Goal: Information Seeking & Learning: Learn about a topic

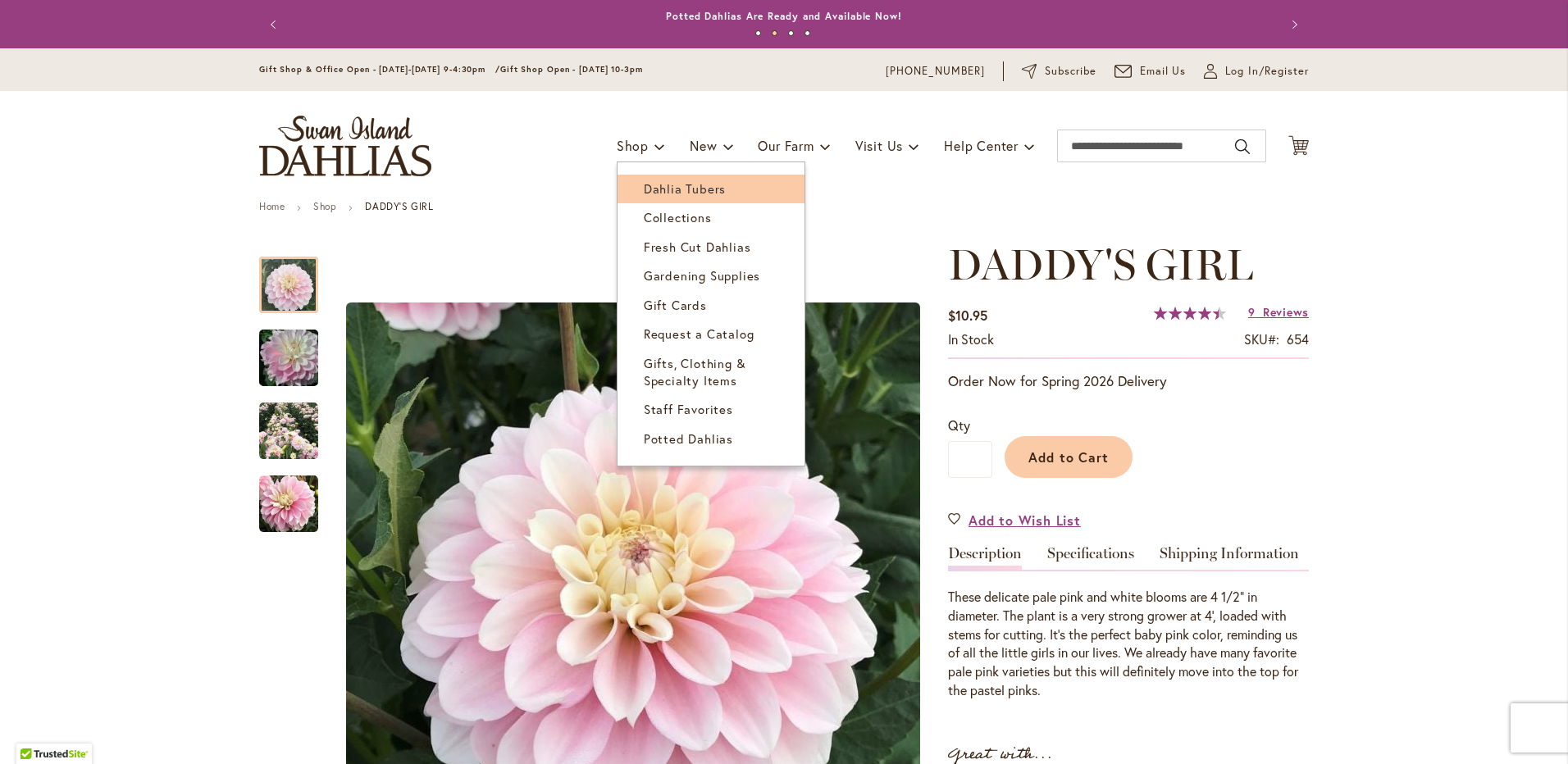
click at [653, 185] on span "Dahlia Tubers" at bounding box center [685, 188] width 82 height 16
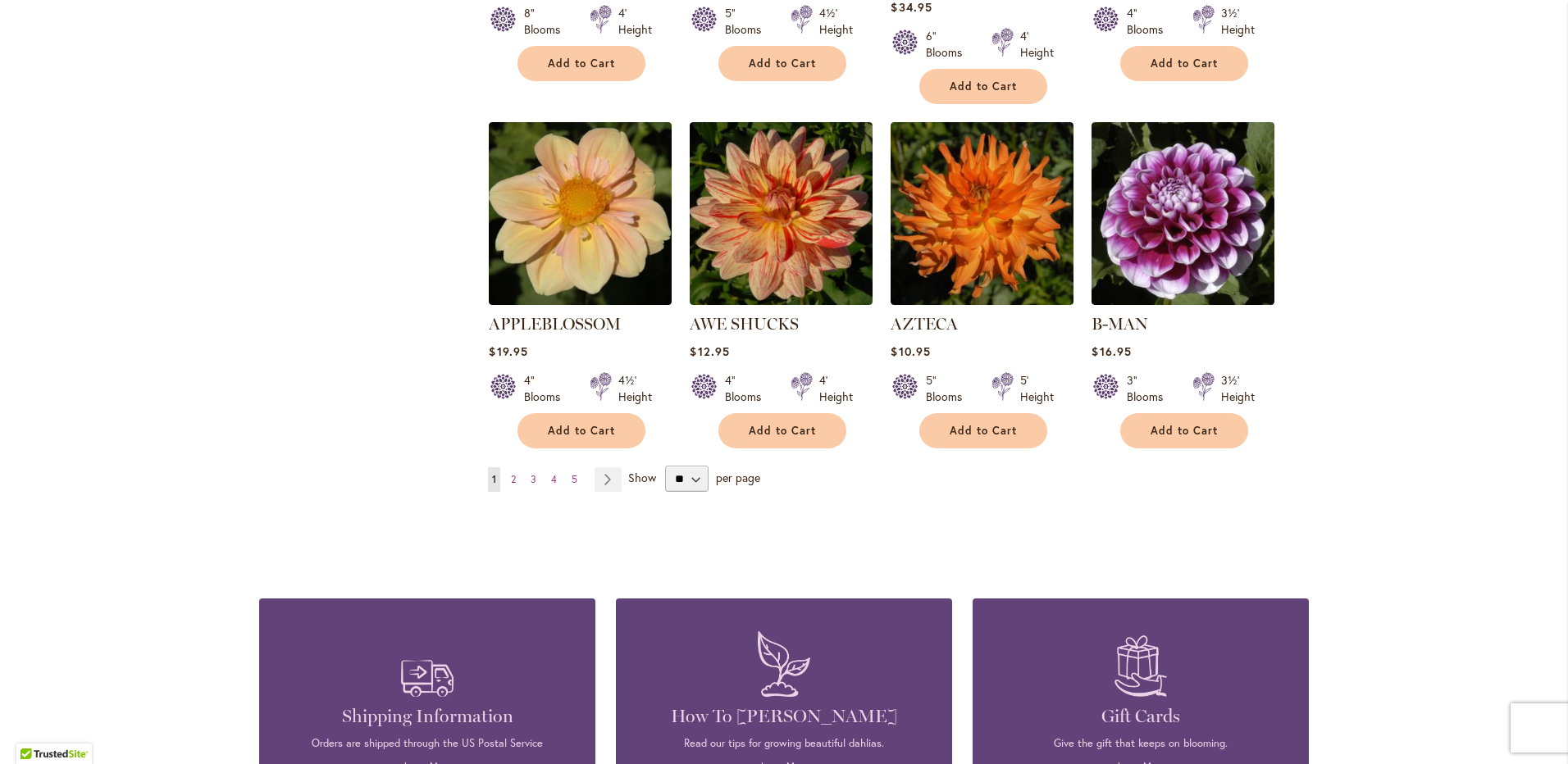
scroll to position [1425, 0]
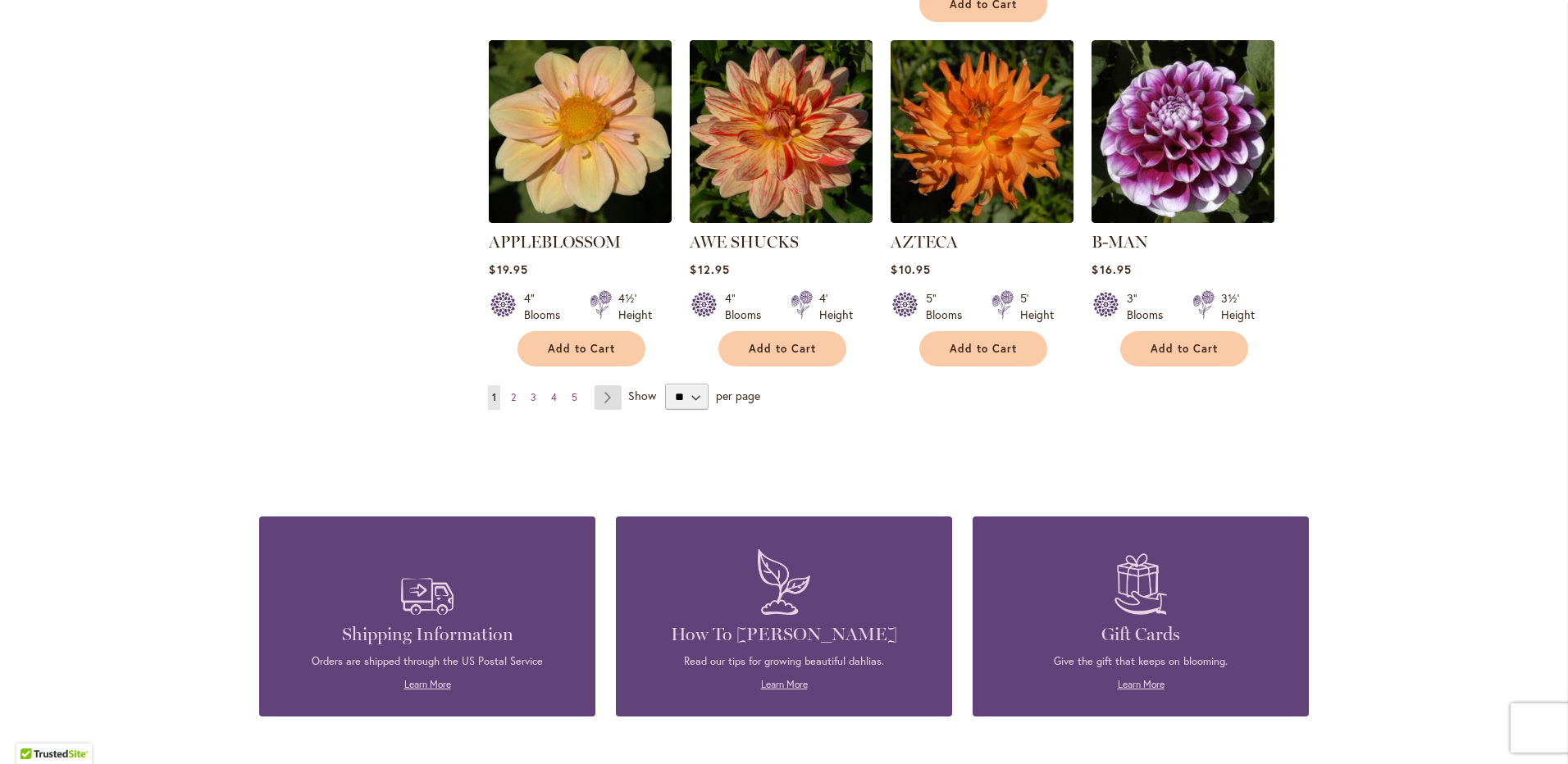
click at [603, 385] on link "Page Next" at bounding box center [608, 397] width 27 height 25
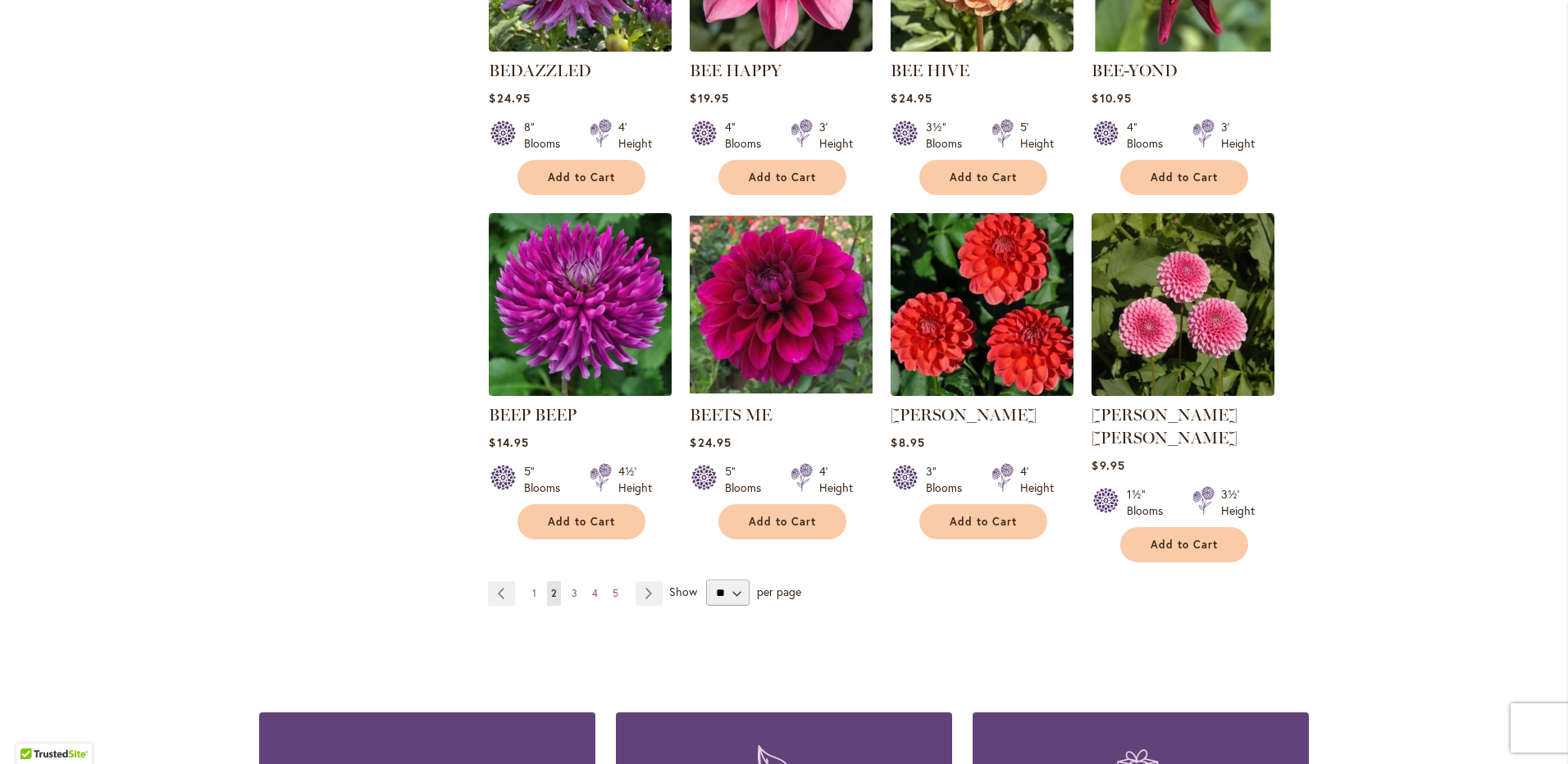
scroll to position [1230, 0]
click at [645, 581] on link "Page Next" at bounding box center [649, 593] width 27 height 25
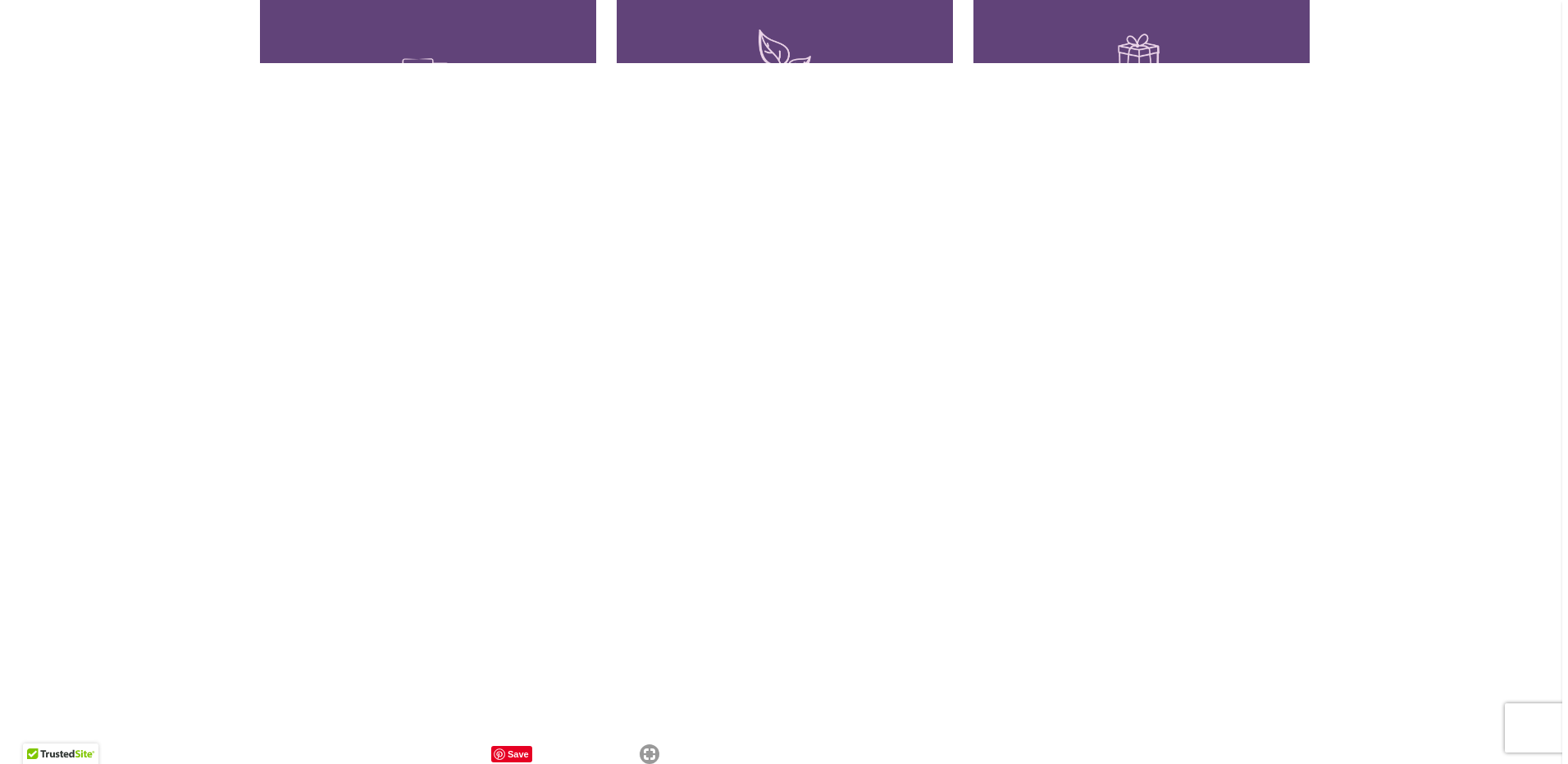
scroll to position [1230, 0]
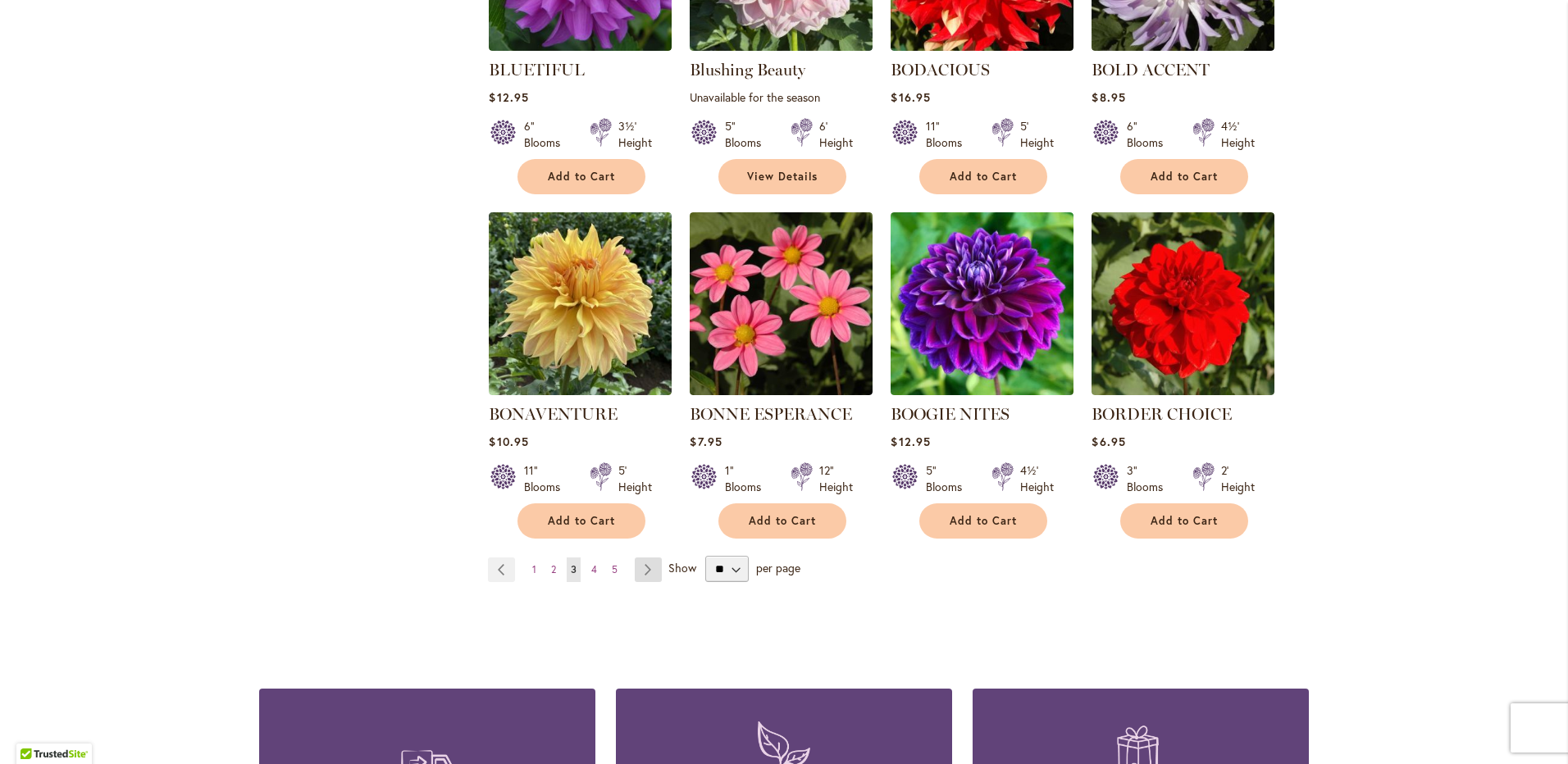
click at [645, 565] on link "Page Next" at bounding box center [648, 570] width 27 height 25
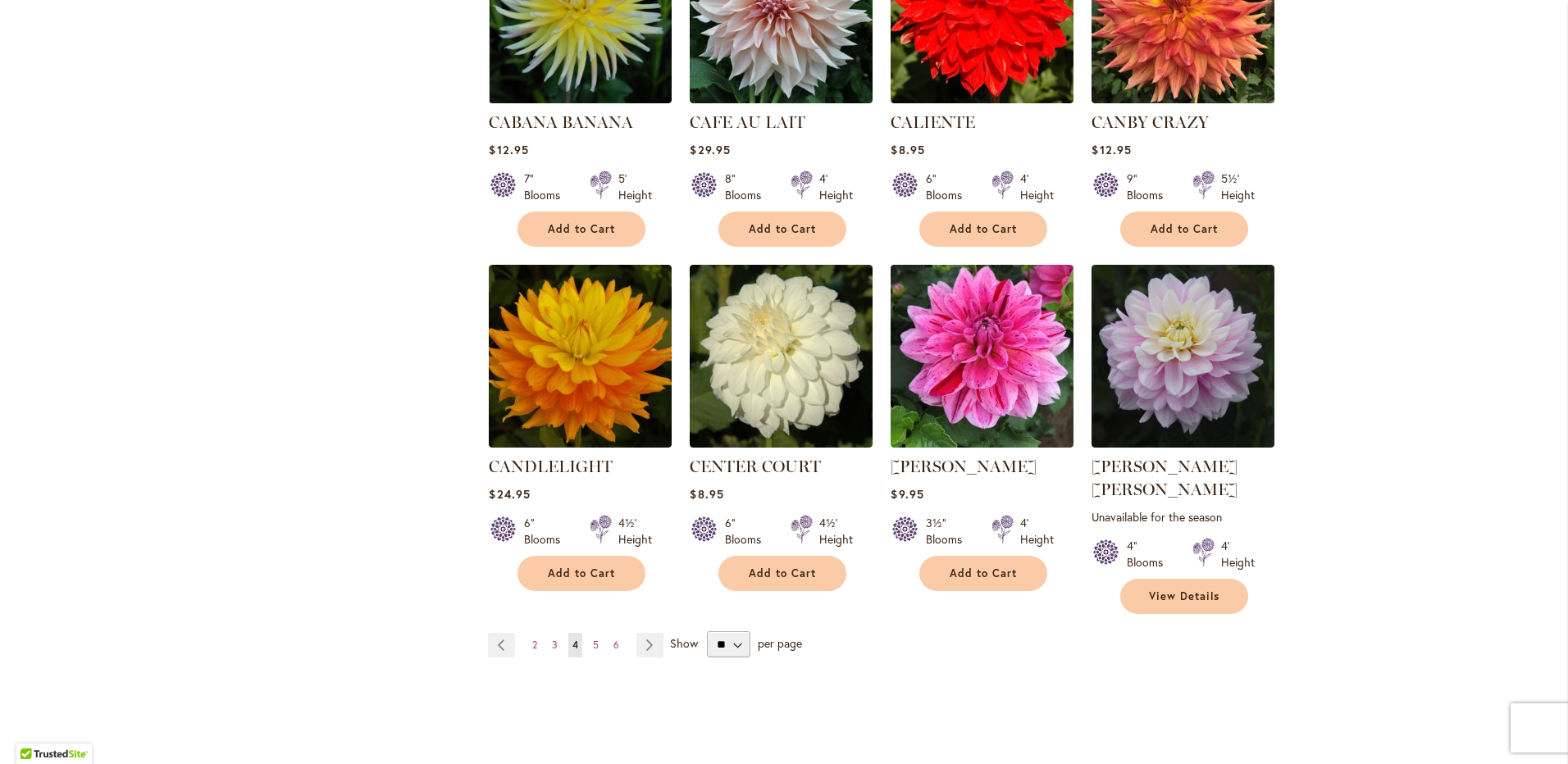
scroll to position [1230, 0]
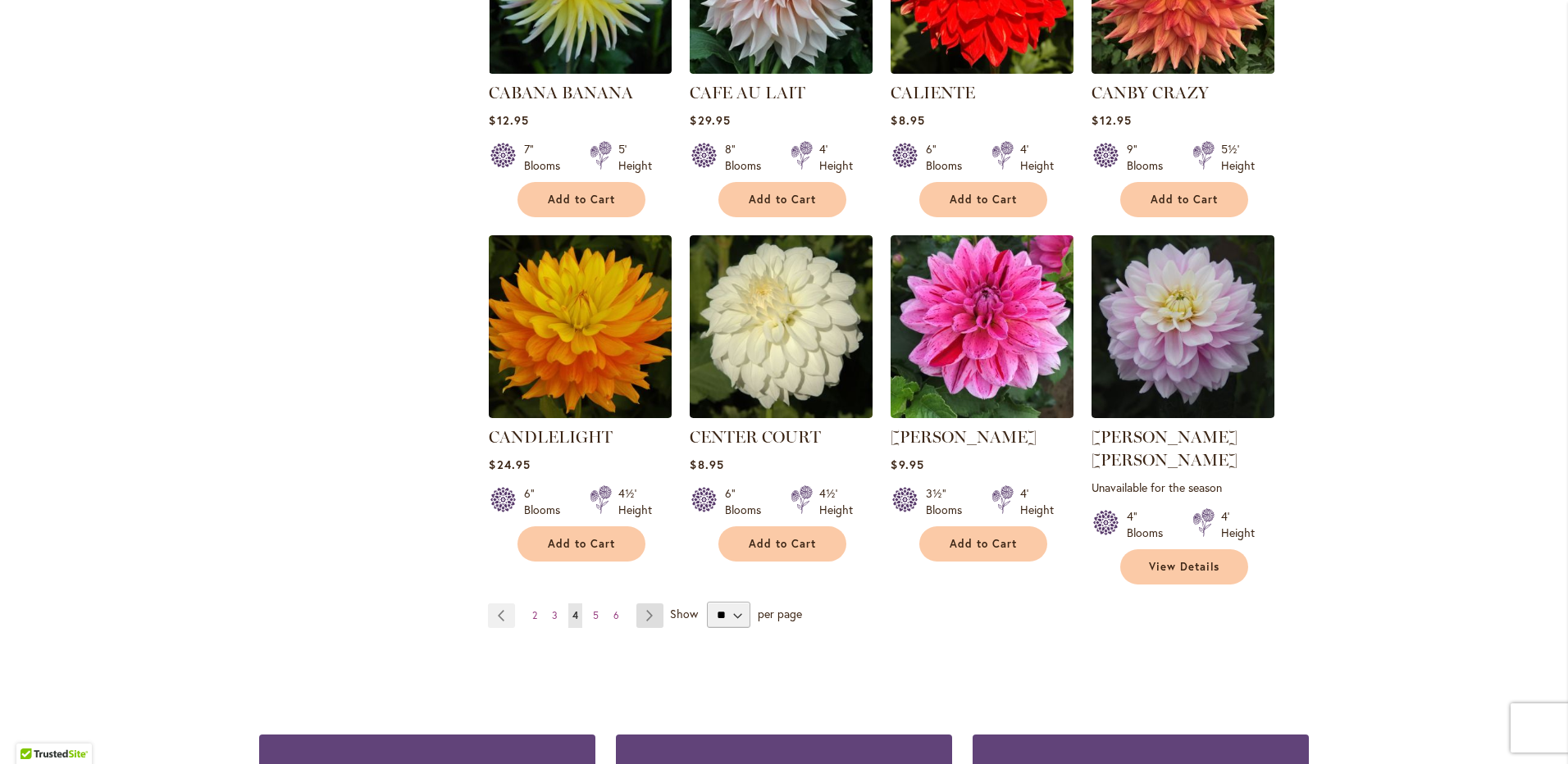
click at [644, 603] on link "Page Next" at bounding box center [650, 615] width 27 height 25
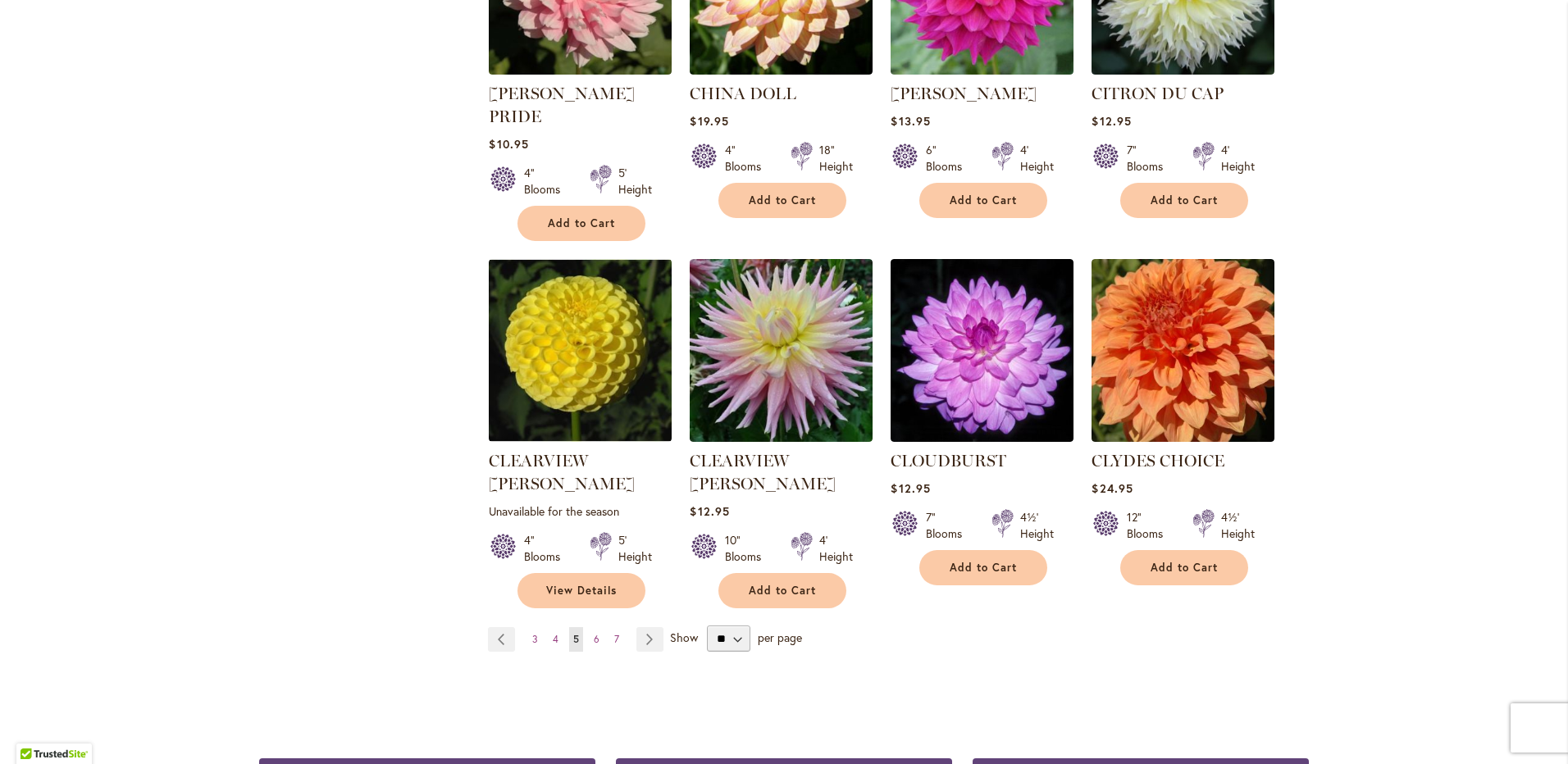
scroll to position [1230, 0]
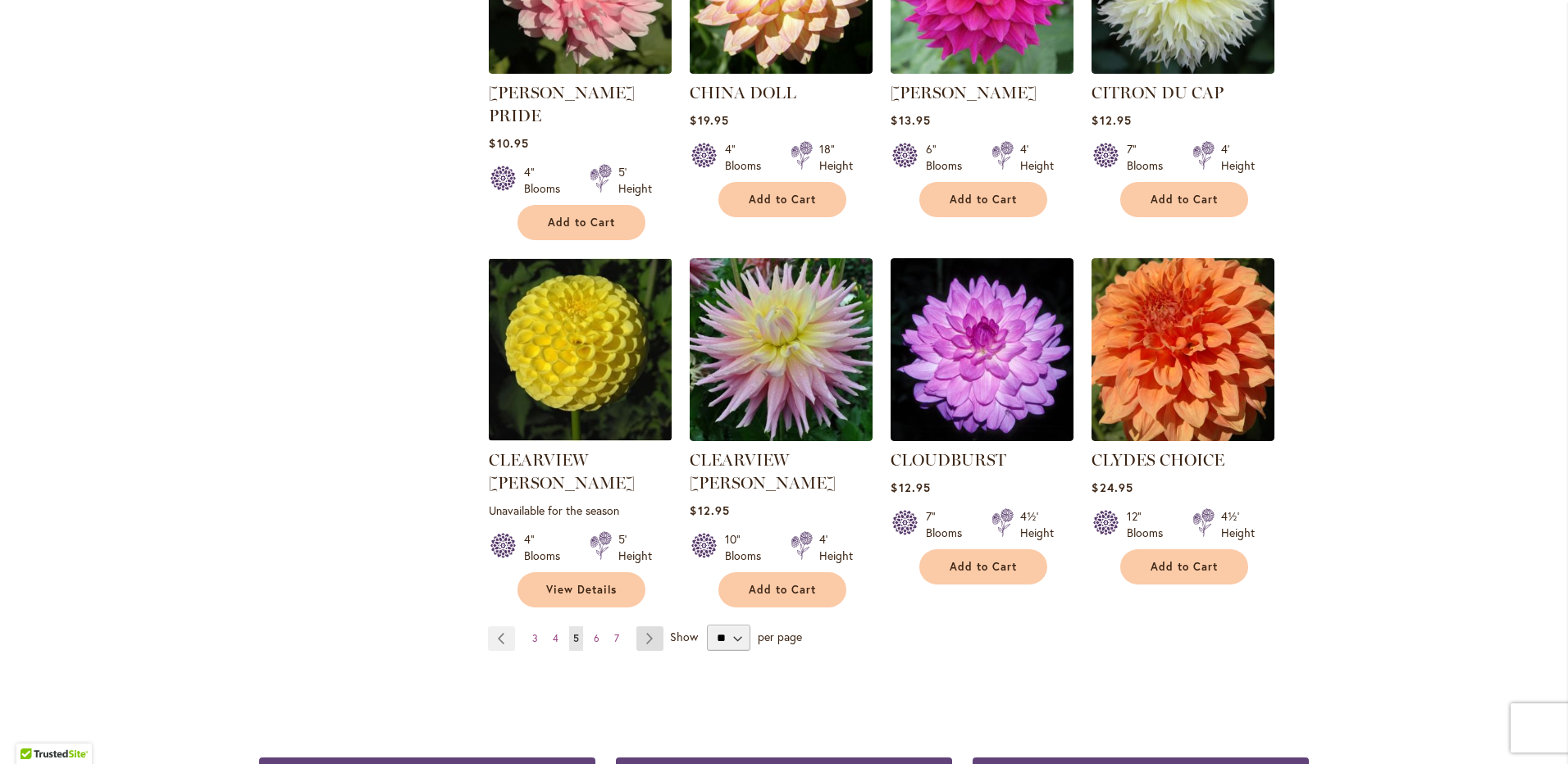
click at [644, 626] on link "Page Next" at bounding box center [650, 638] width 27 height 25
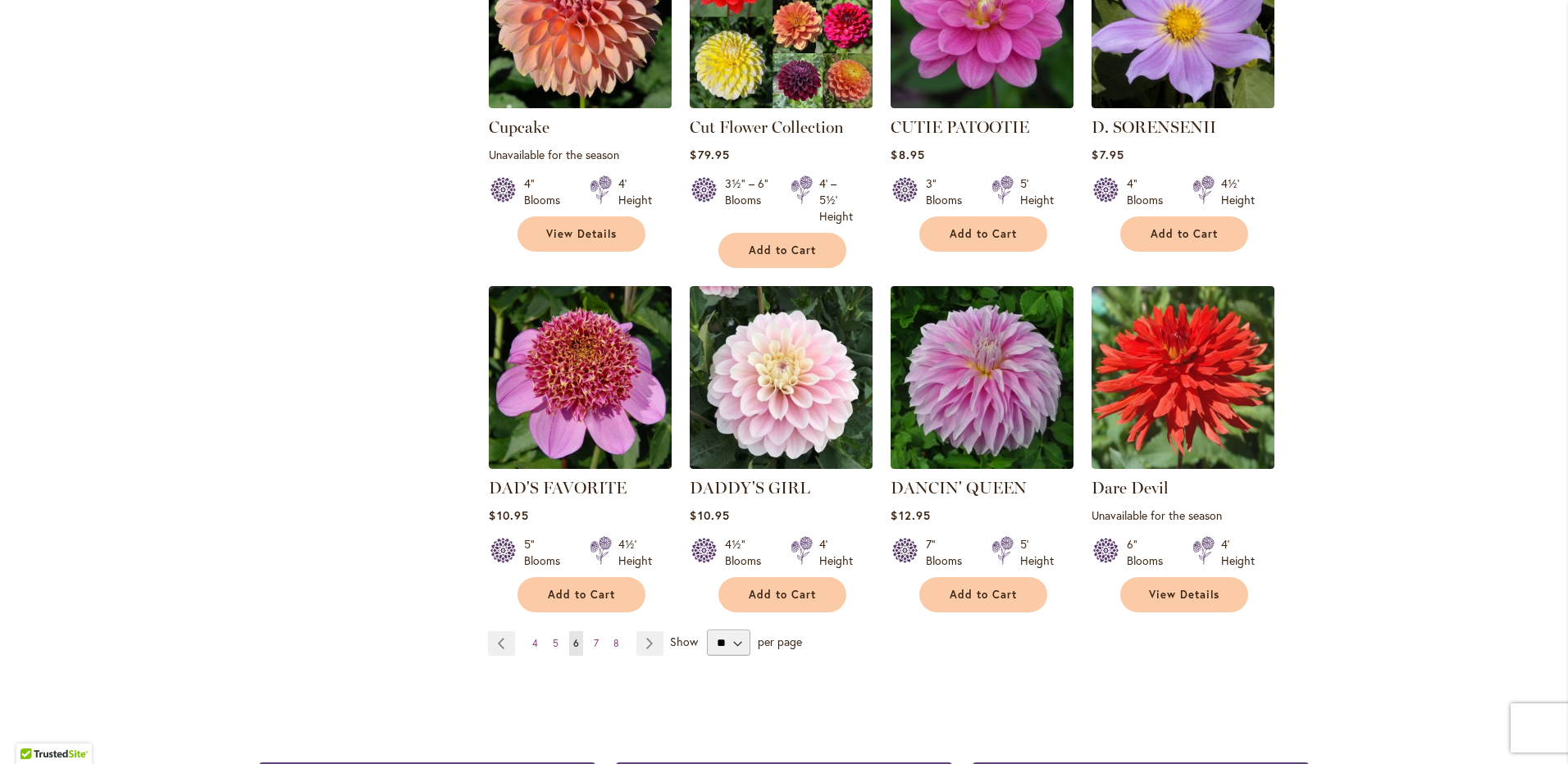
scroll to position [1230, 0]
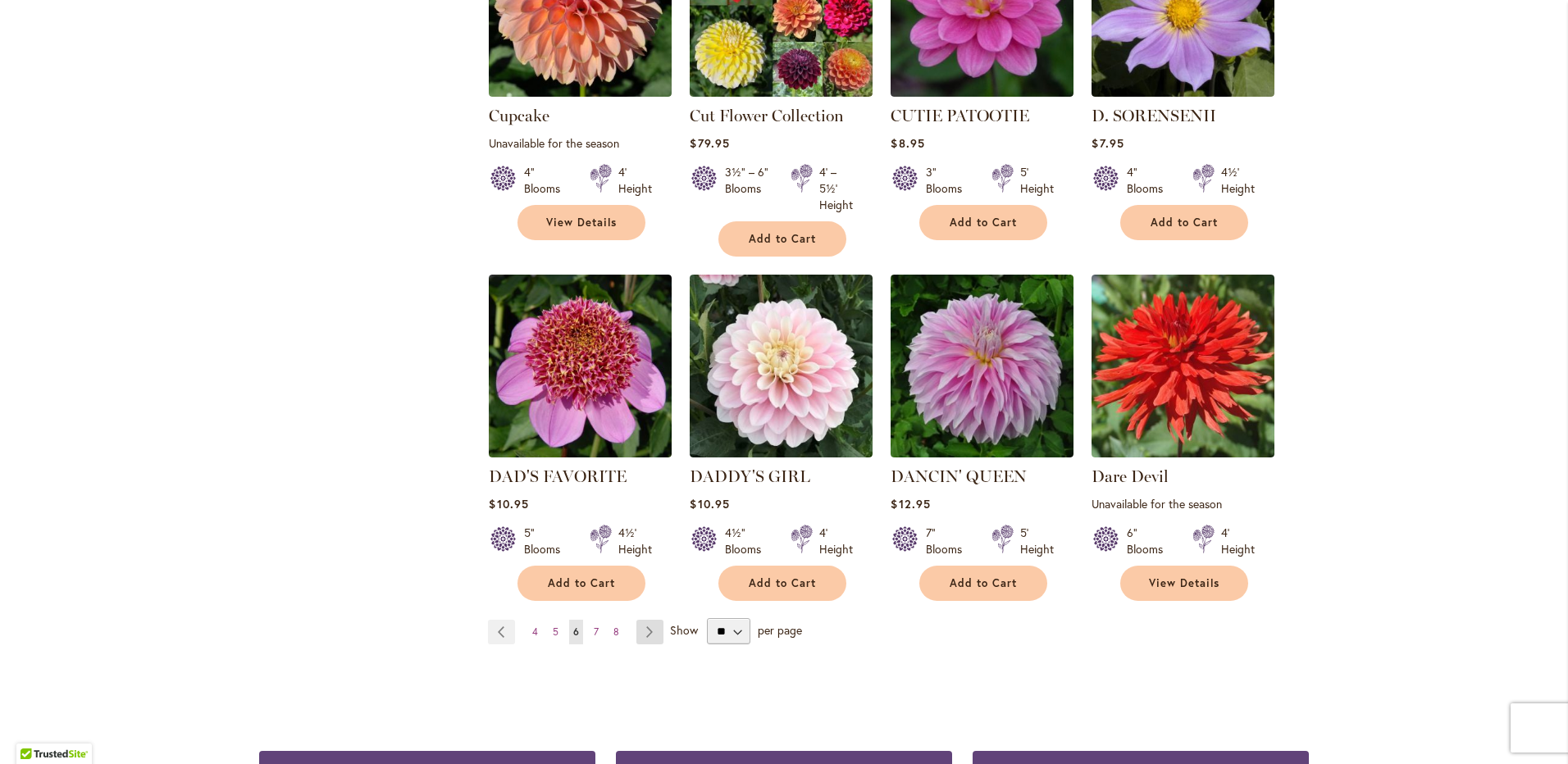
click at [642, 620] on link "Page Next" at bounding box center [650, 632] width 27 height 25
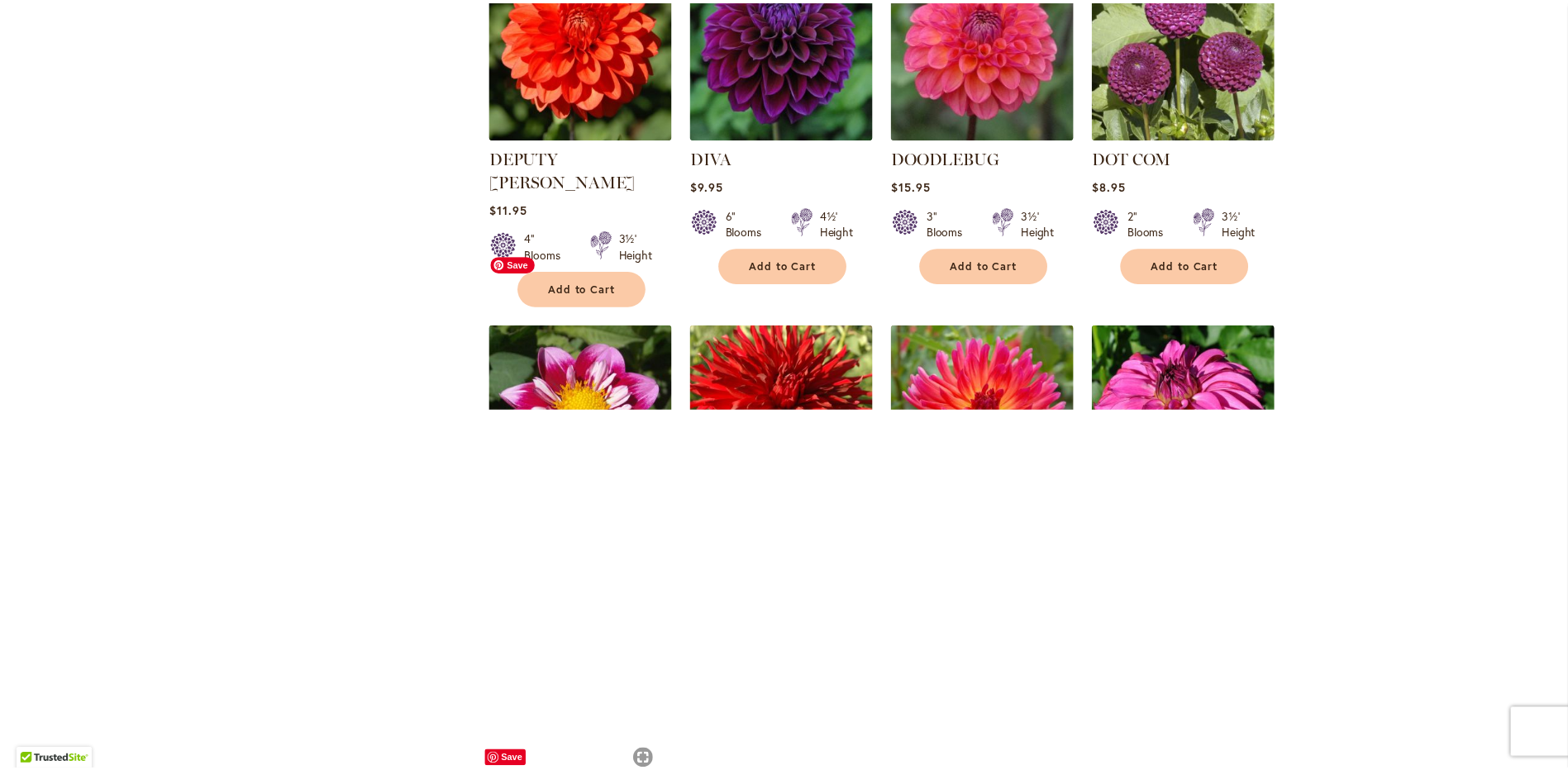
scroll to position [496, 0]
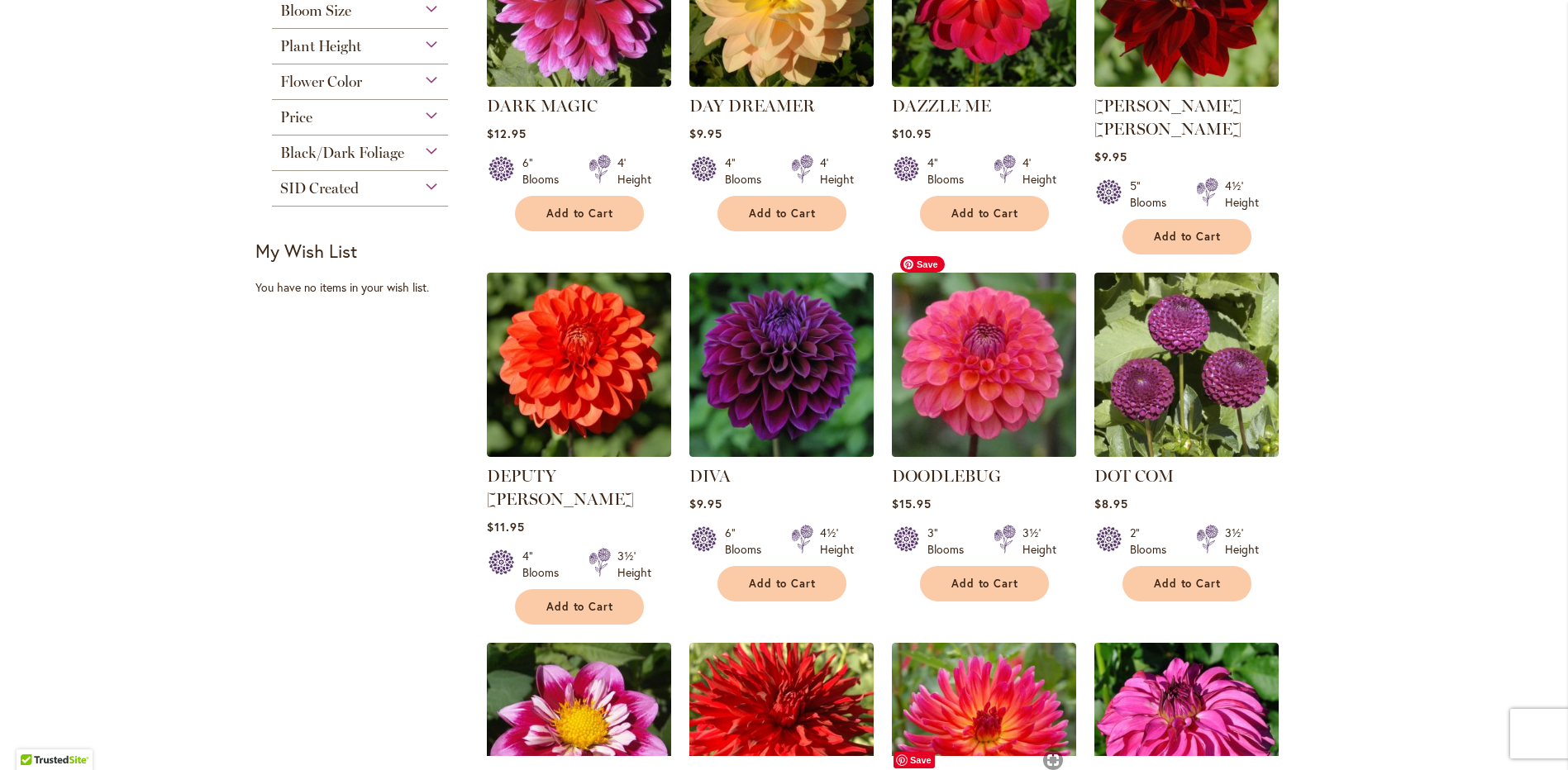
click at [962, 406] on img at bounding box center [983, 364] width 193 height 193
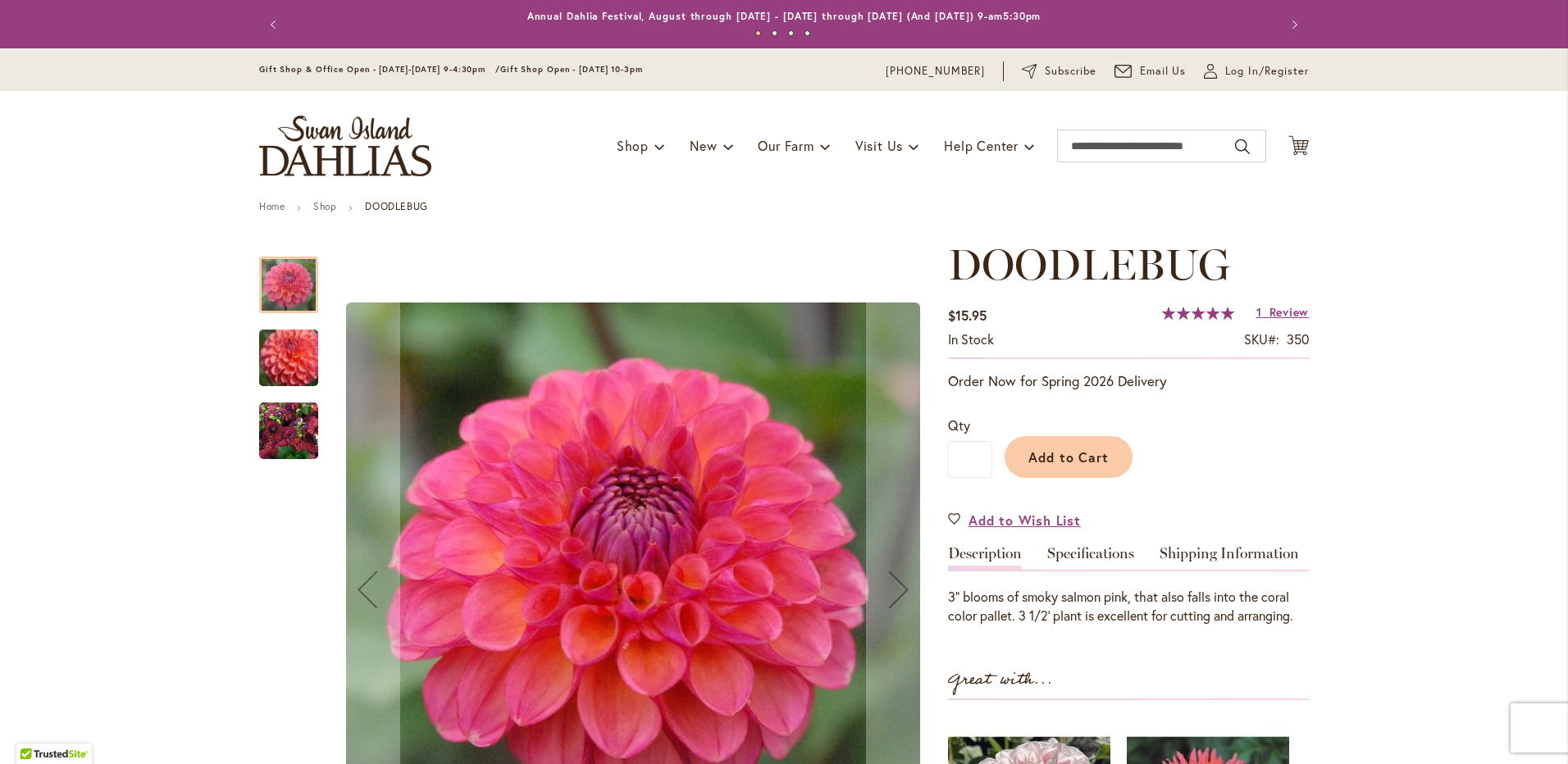
click at [294, 424] on img "DOODLEBUG" at bounding box center [288, 431] width 59 height 59
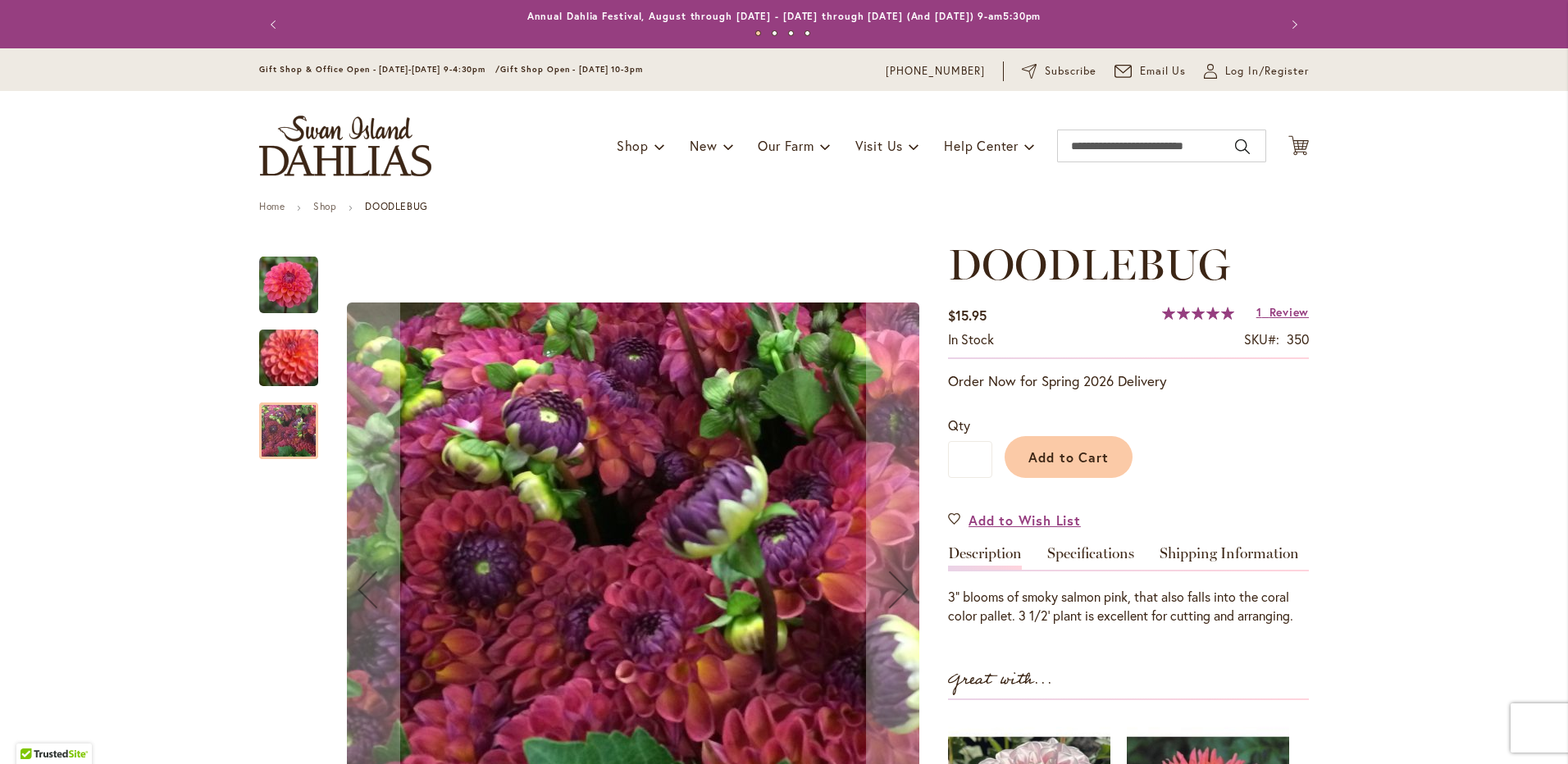
click at [294, 424] on img "DOODLEBUG" at bounding box center [288, 431] width 59 height 59
click at [272, 367] on img "DOODLEBUG" at bounding box center [288, 357] width 118 height 101
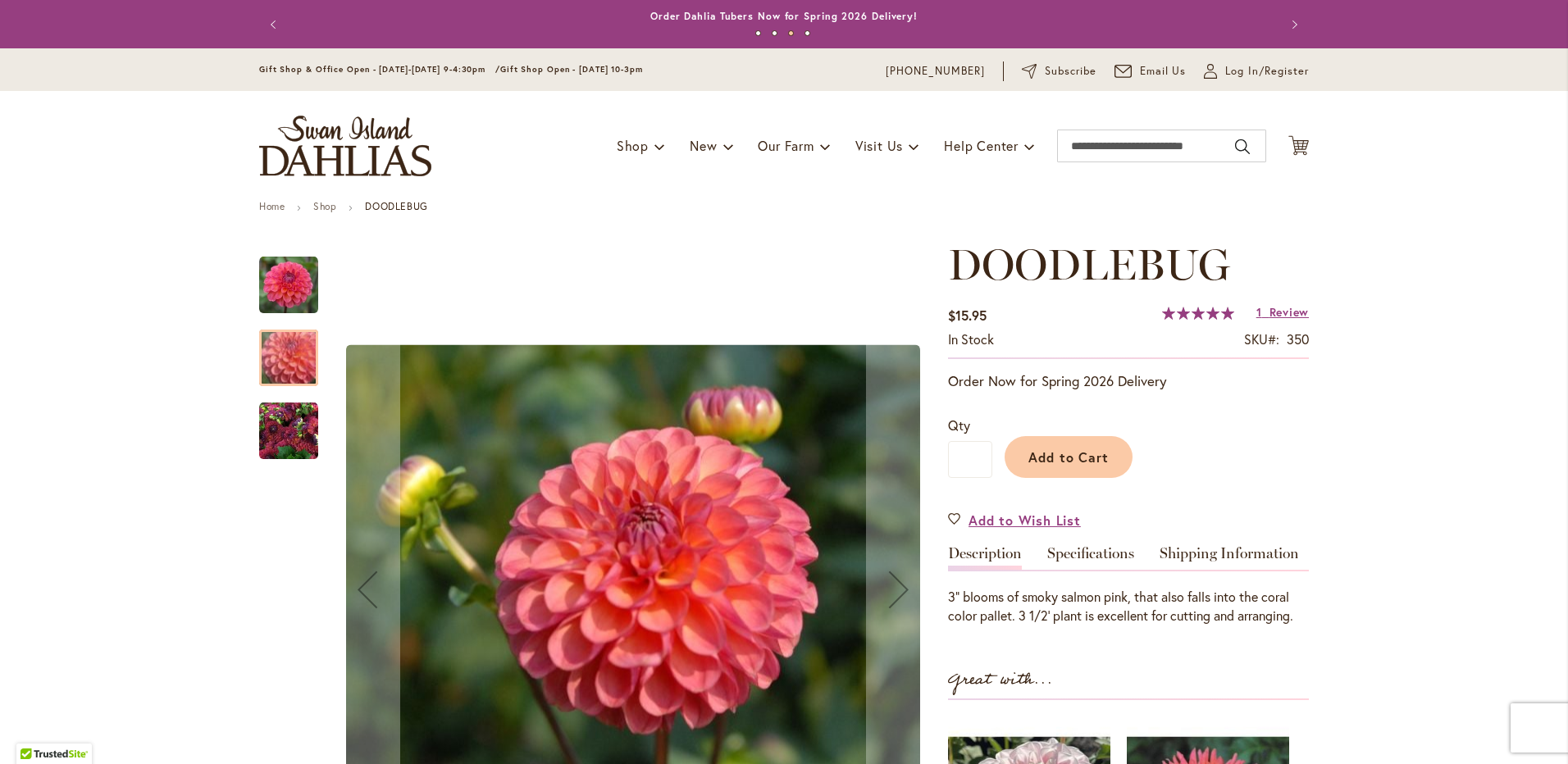
click at [282, 298] on img "DOODLEBUG" at bounding box center [288, 285] width 59 height 59
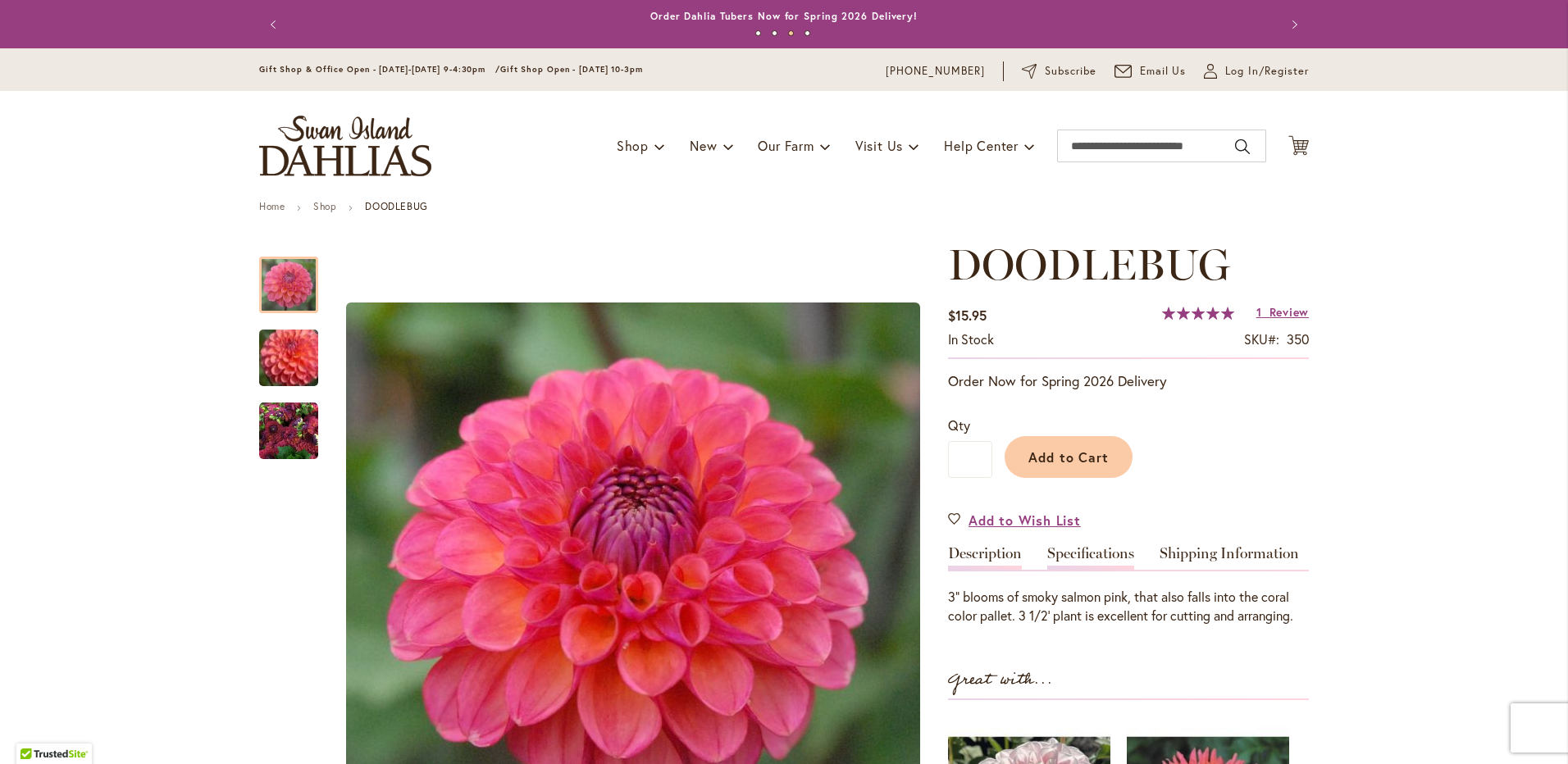
click at [1071, 548] on link "Specifications" at bounding box center [1091, 558] width 87 height 24
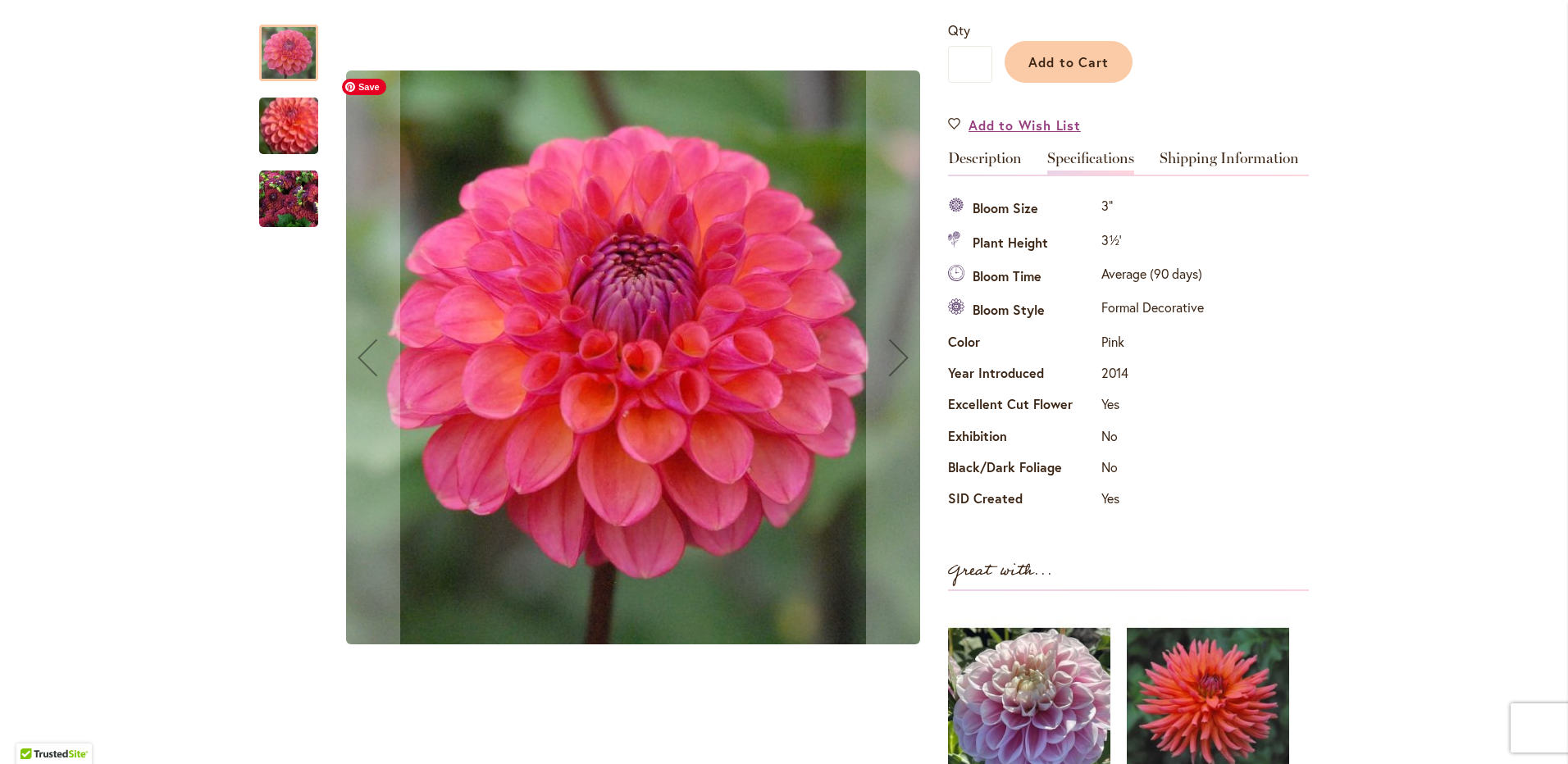
scroll to position [381, 0]
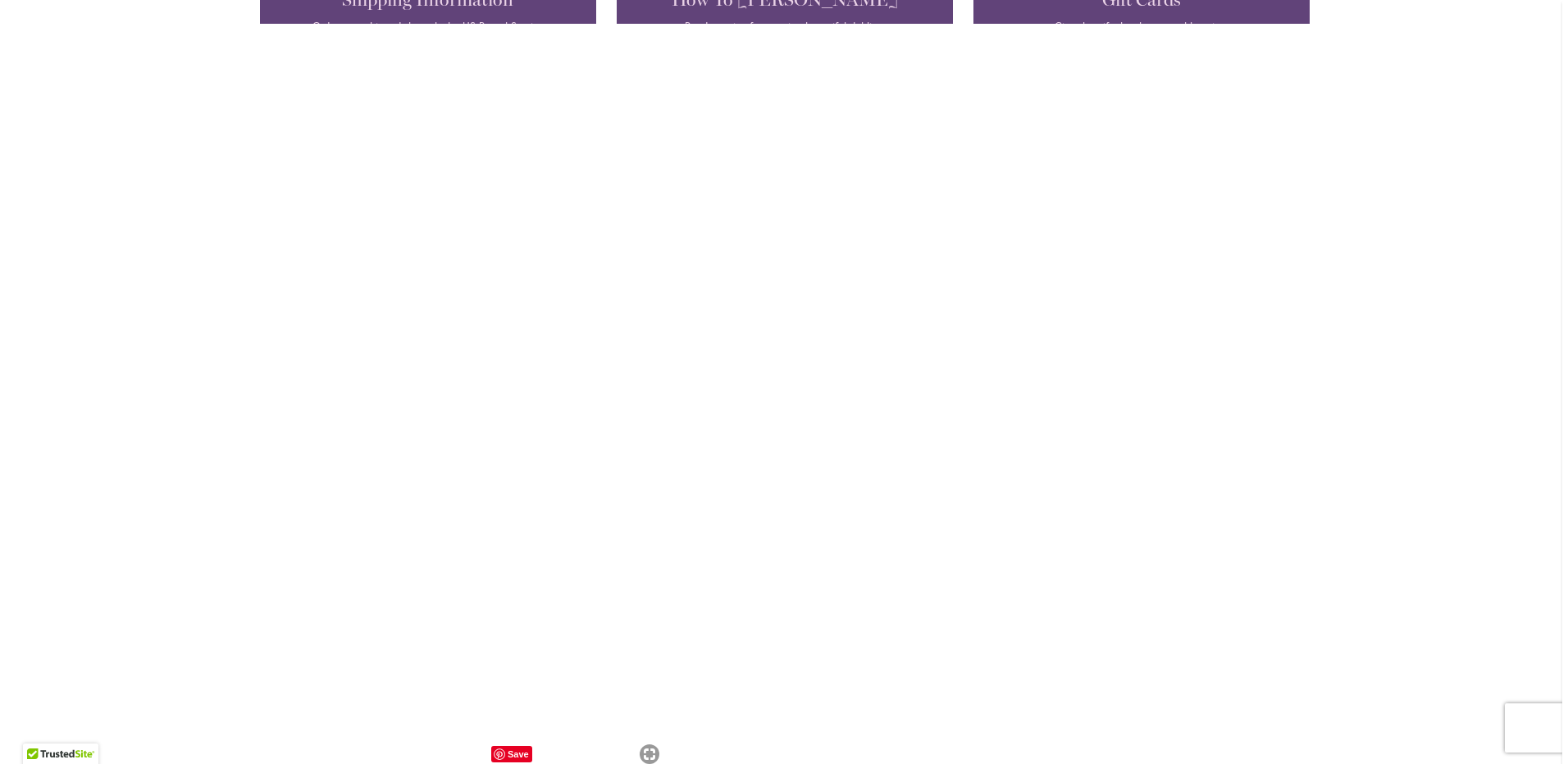
scroll to position [1475, 0]
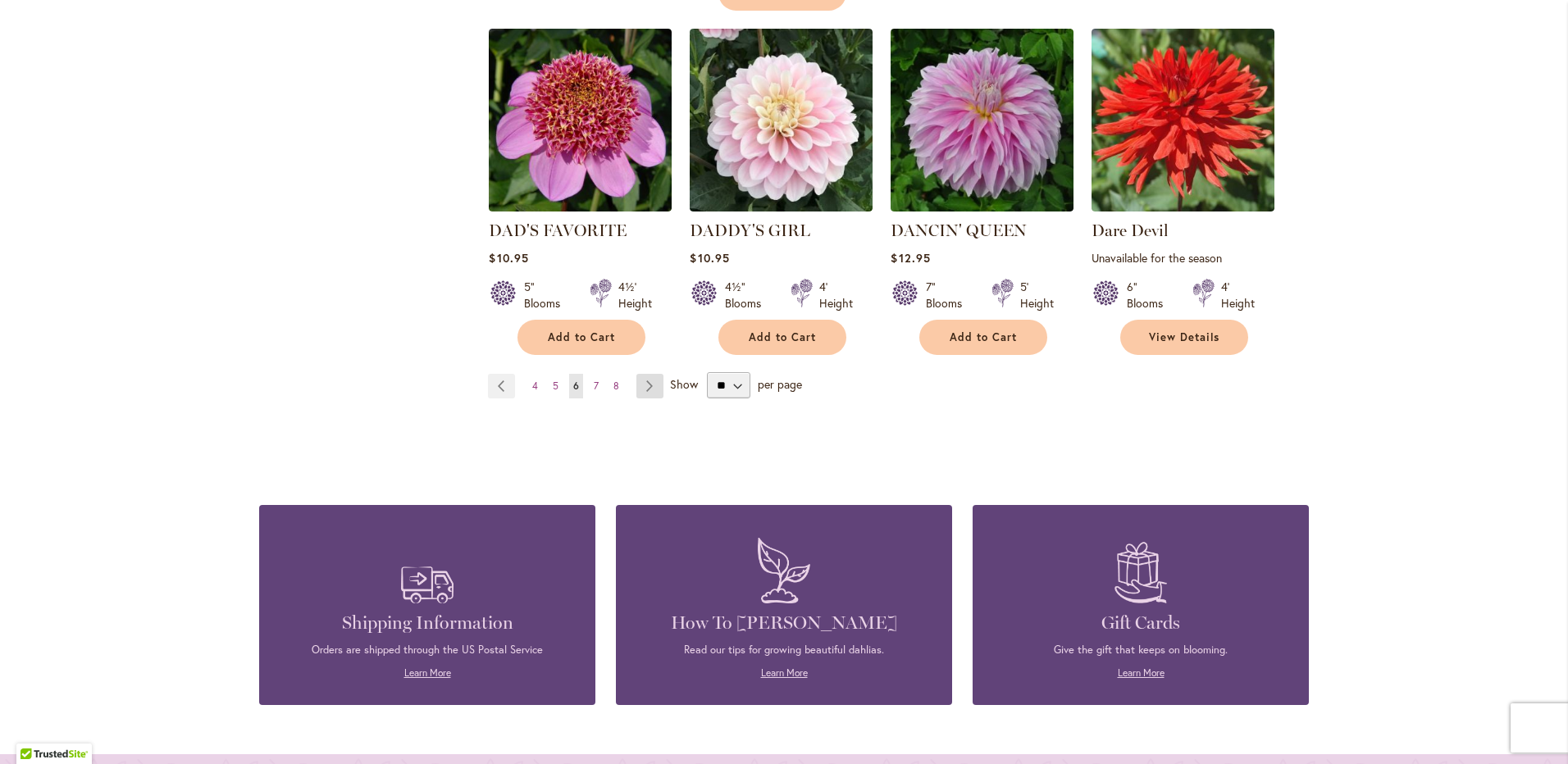
click at [641, 373] on link "Page Next" at bounding box center [650, 385] width 27 height 25
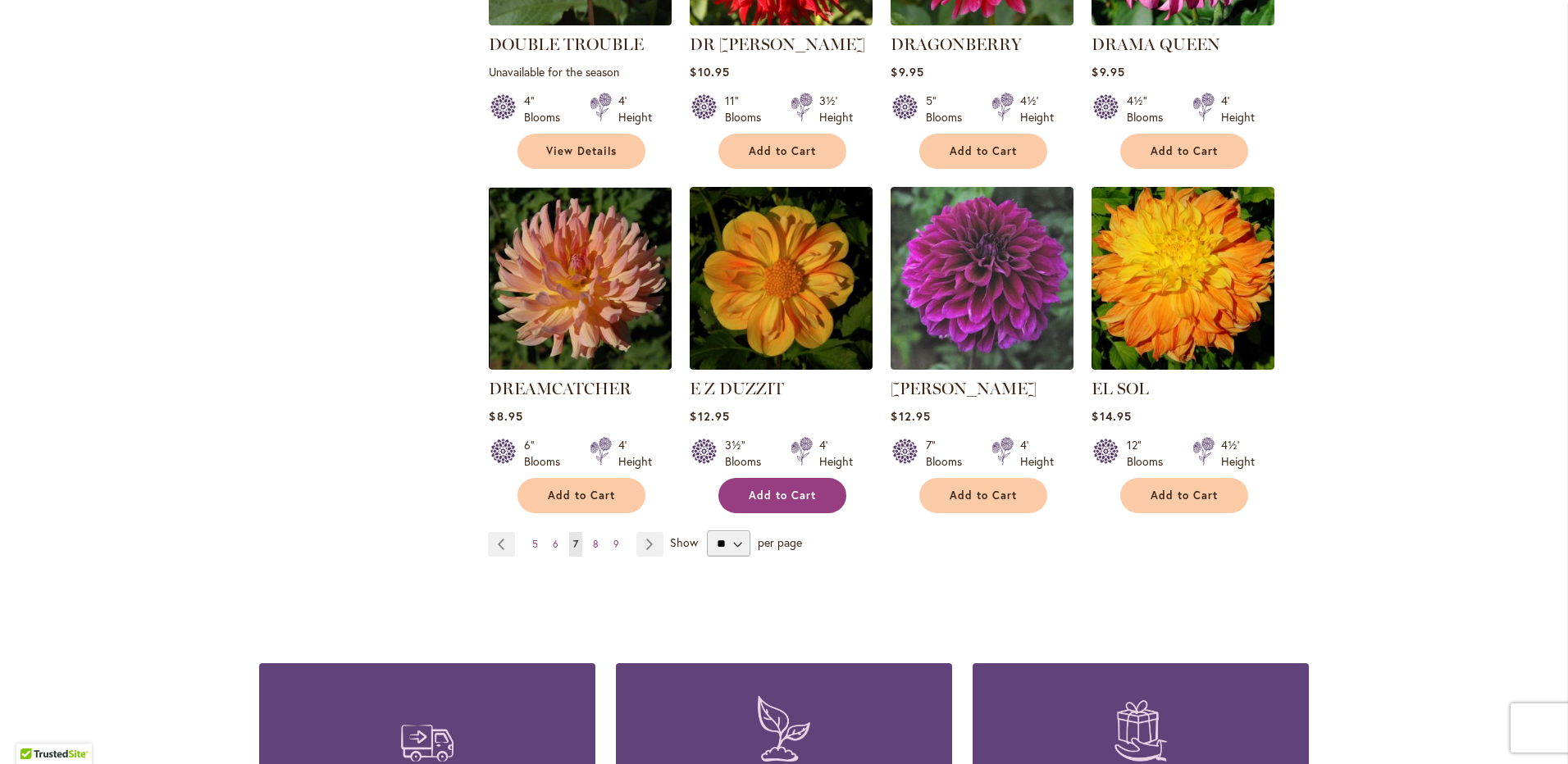
scroll to position [1311, 0]
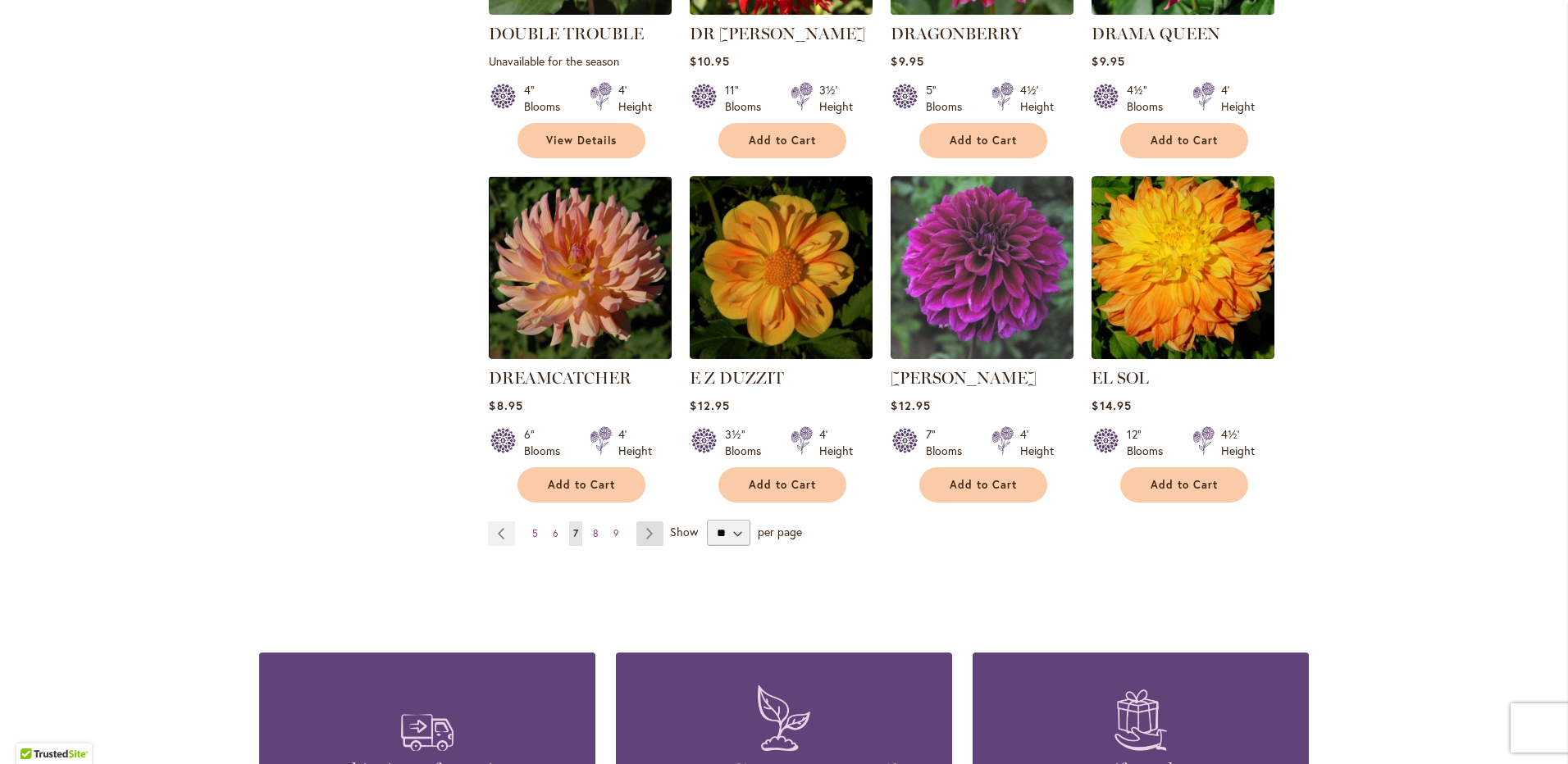
click at [653, 521] on link "Page Next" at bounding box center [650, 533] width 27 height 25
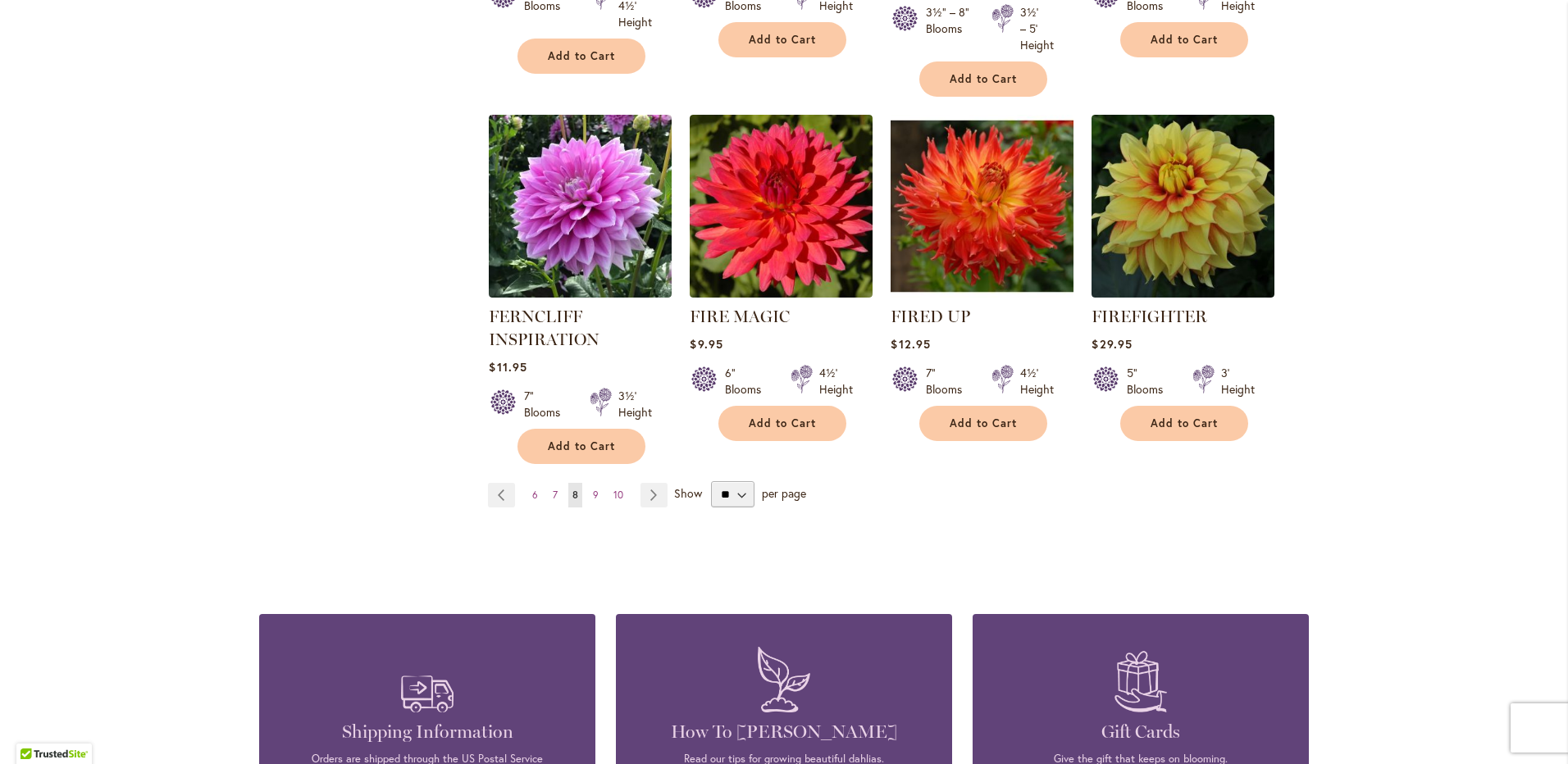
scroll to position [1393, 0]
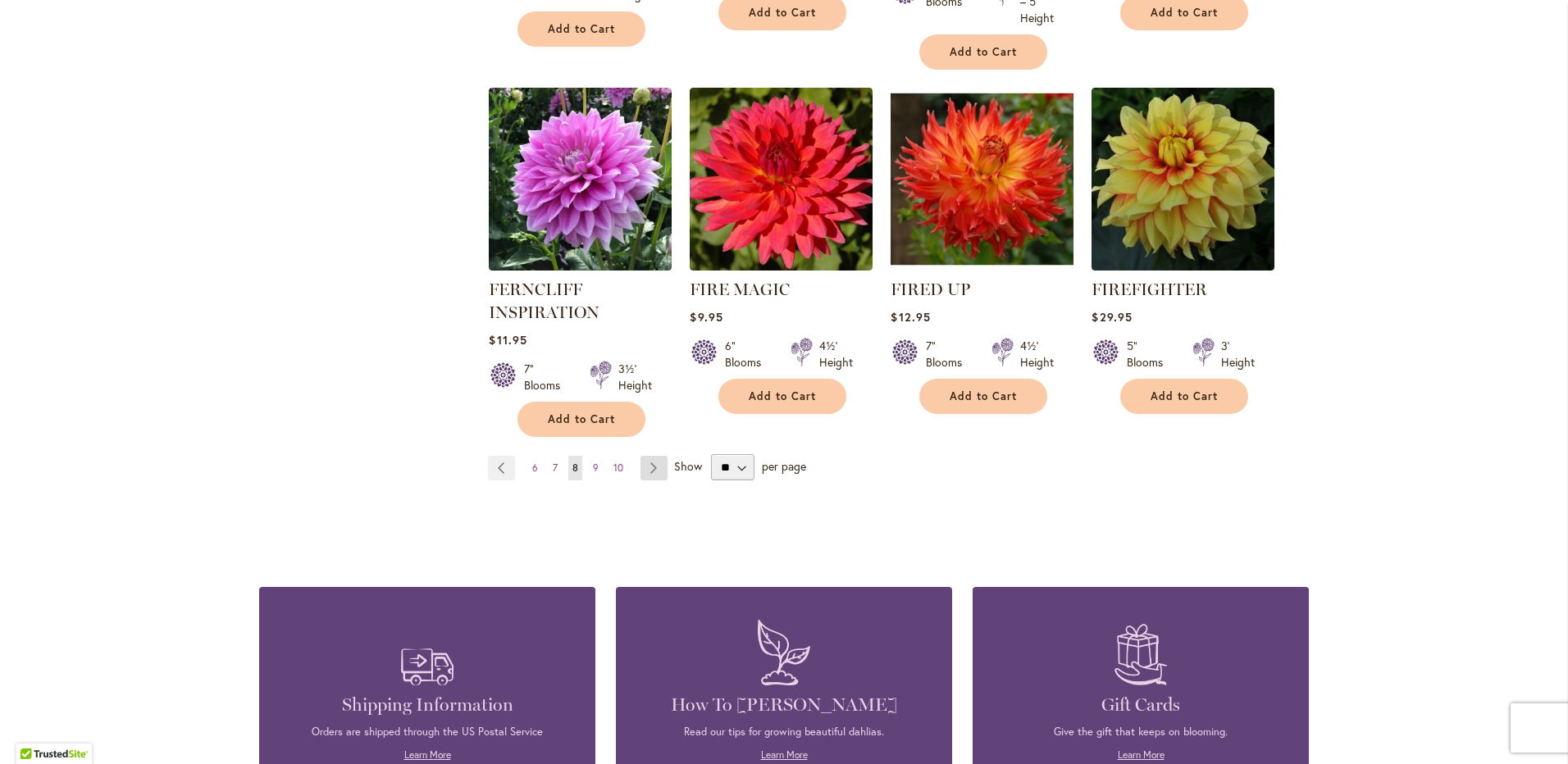
click at [650, 472] on link "Page Next" at bounding box center [654, 467] width 27 height 25
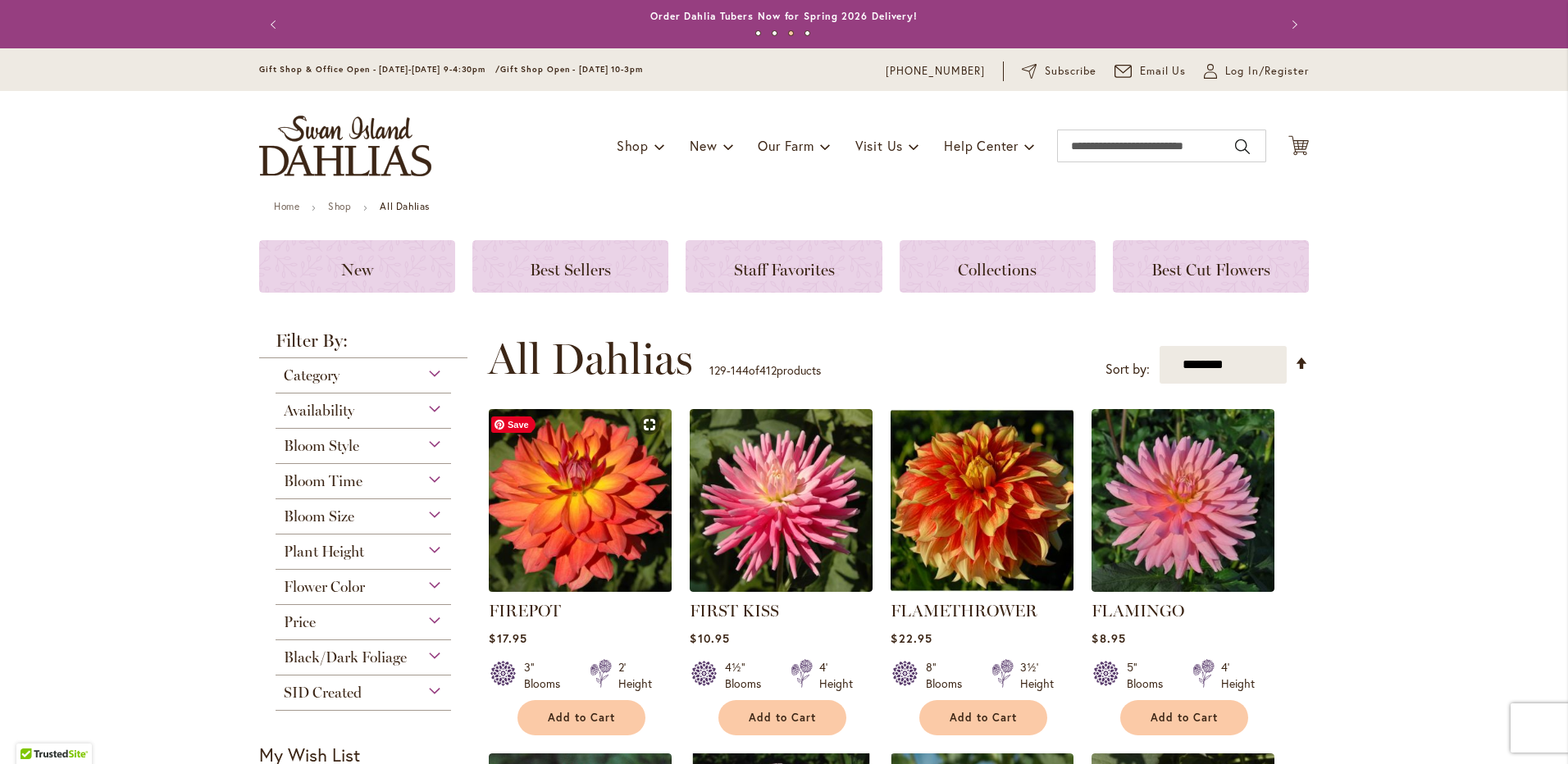
click at [585, 520] on img at bounding box center [580, 501] width 192 height 192
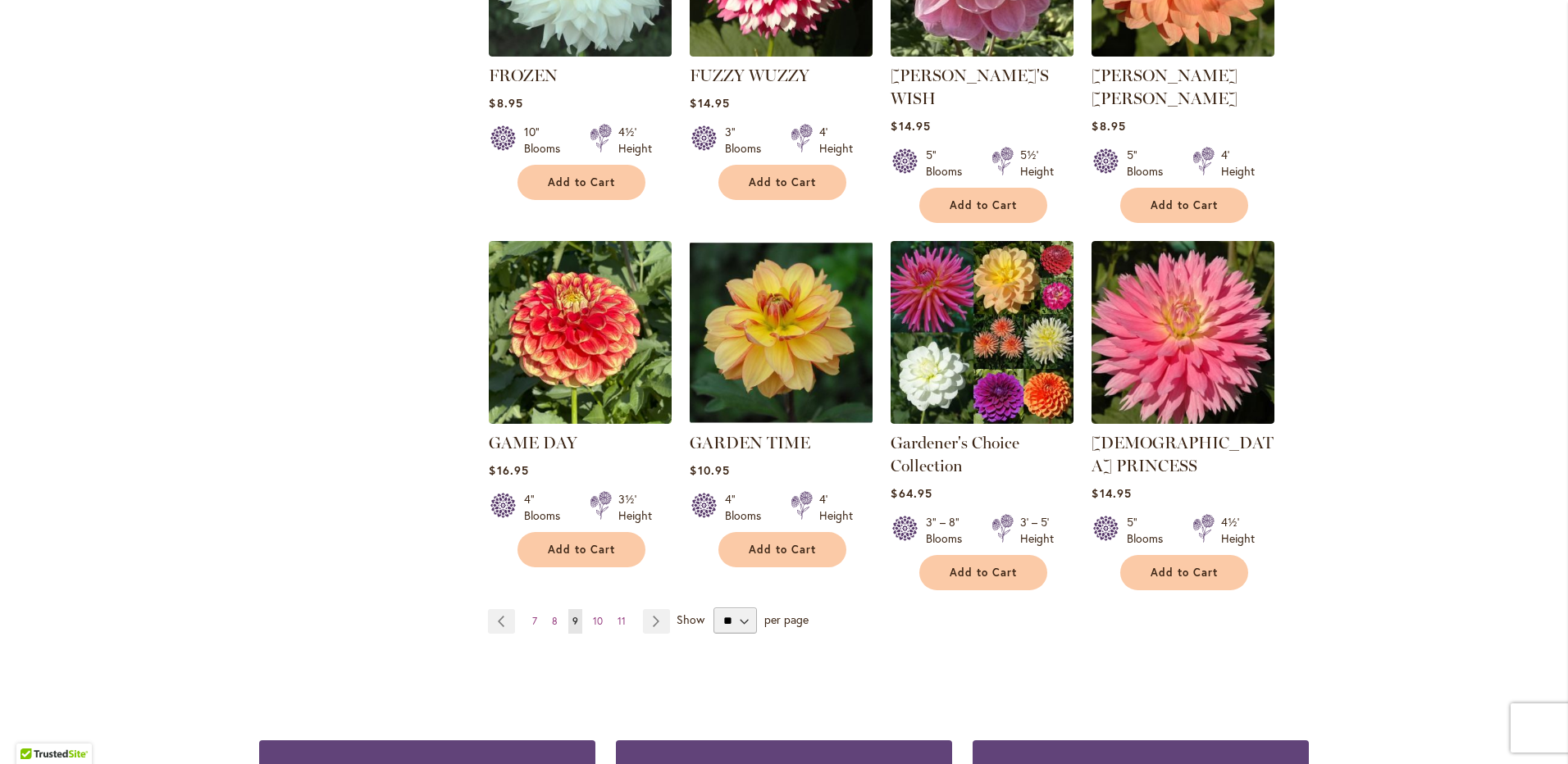
scroll to position [1311, 0]
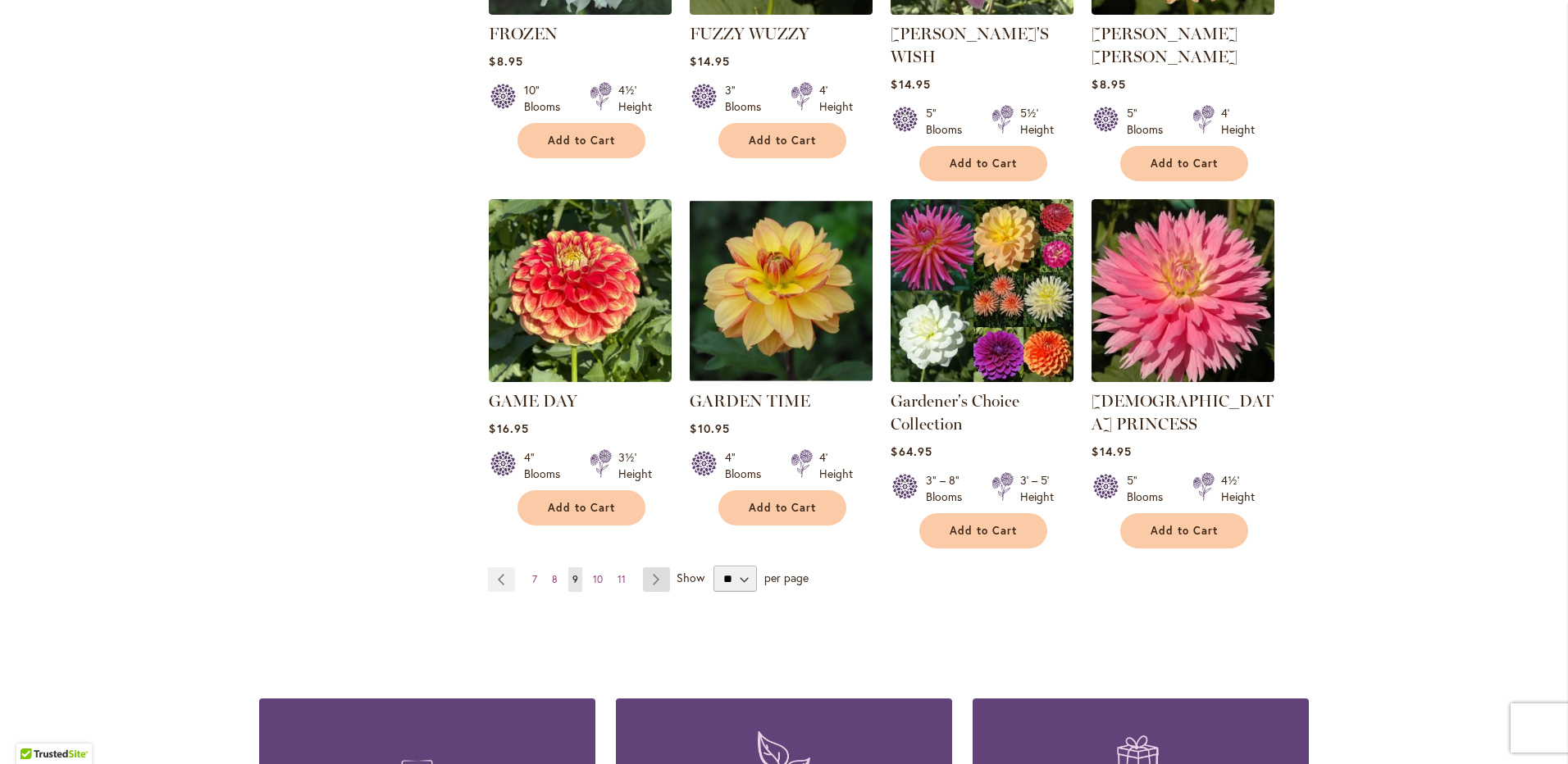
click at [652, 567] on link "Page Next" at bounding box center [657, 579] width 27 height 25
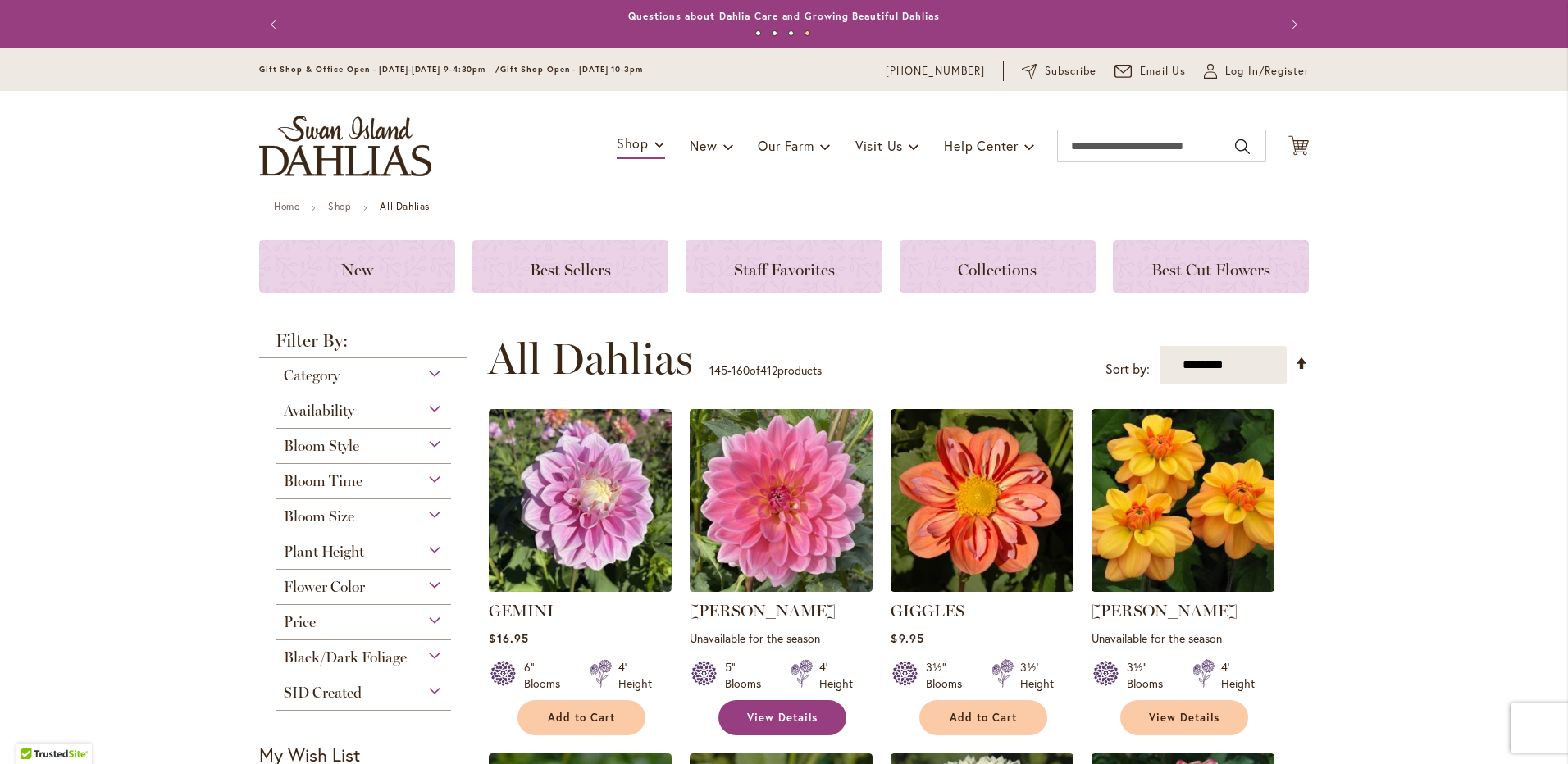
click at [784, 720] on span "View Details" at bounding box center [782, 717] width 71 height 14
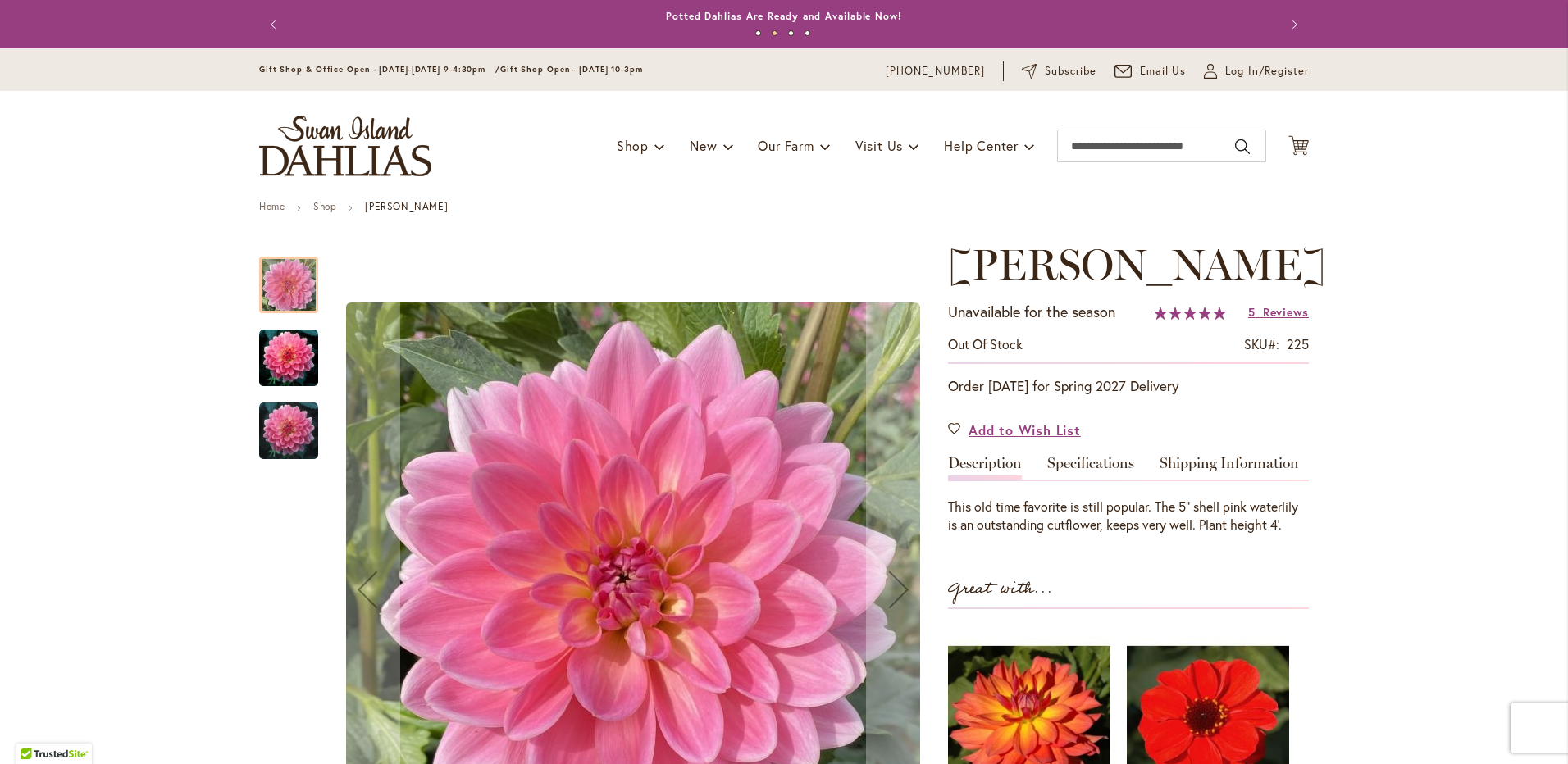
click at [287, 368] on img "Gerrie Hoek" at bounding box center [288, 357] width 59 height 59
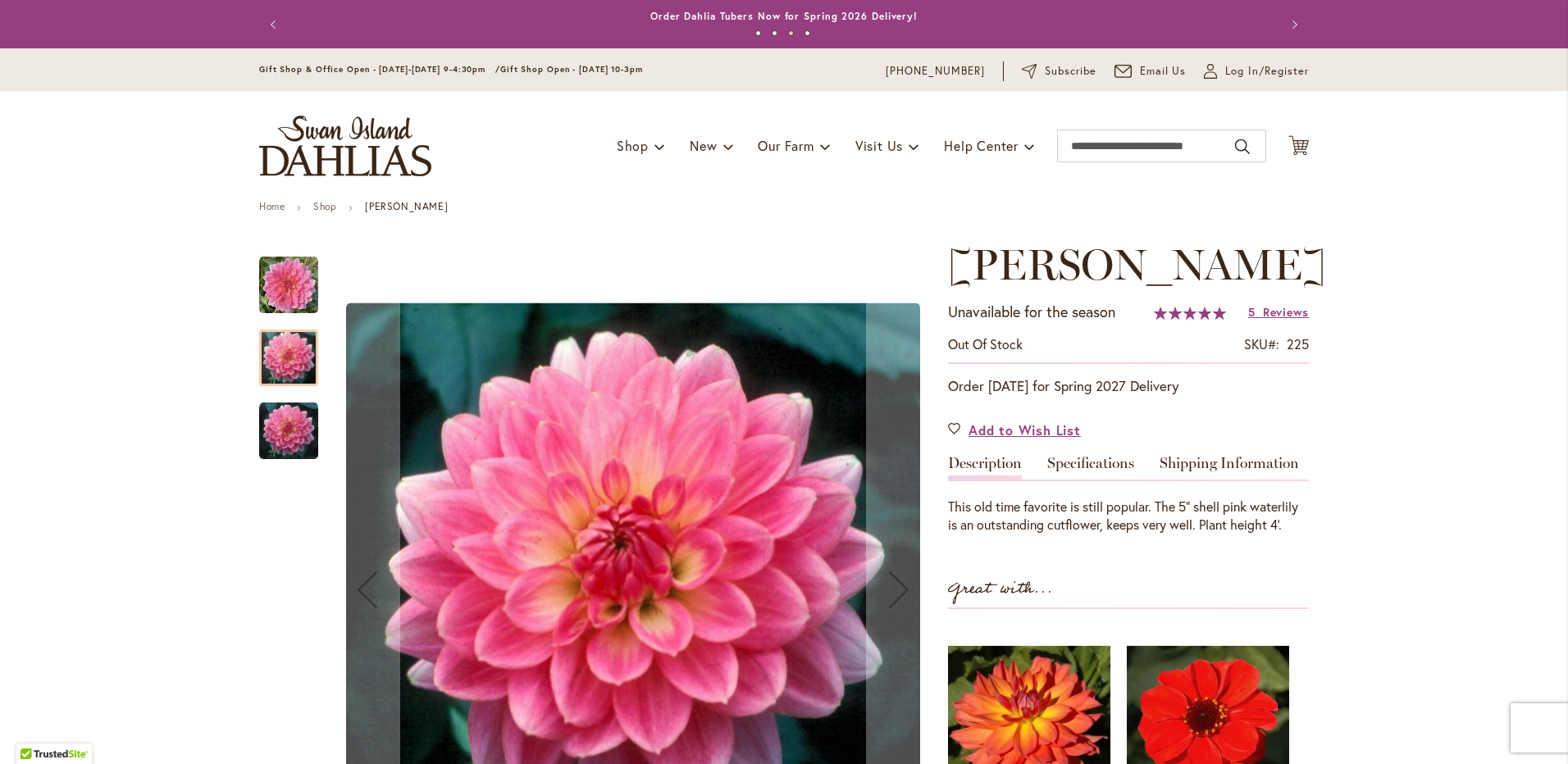
click at [299, 445] on img "Gerrie Hoek" at bounding box center [288, 431] width 59 height 59
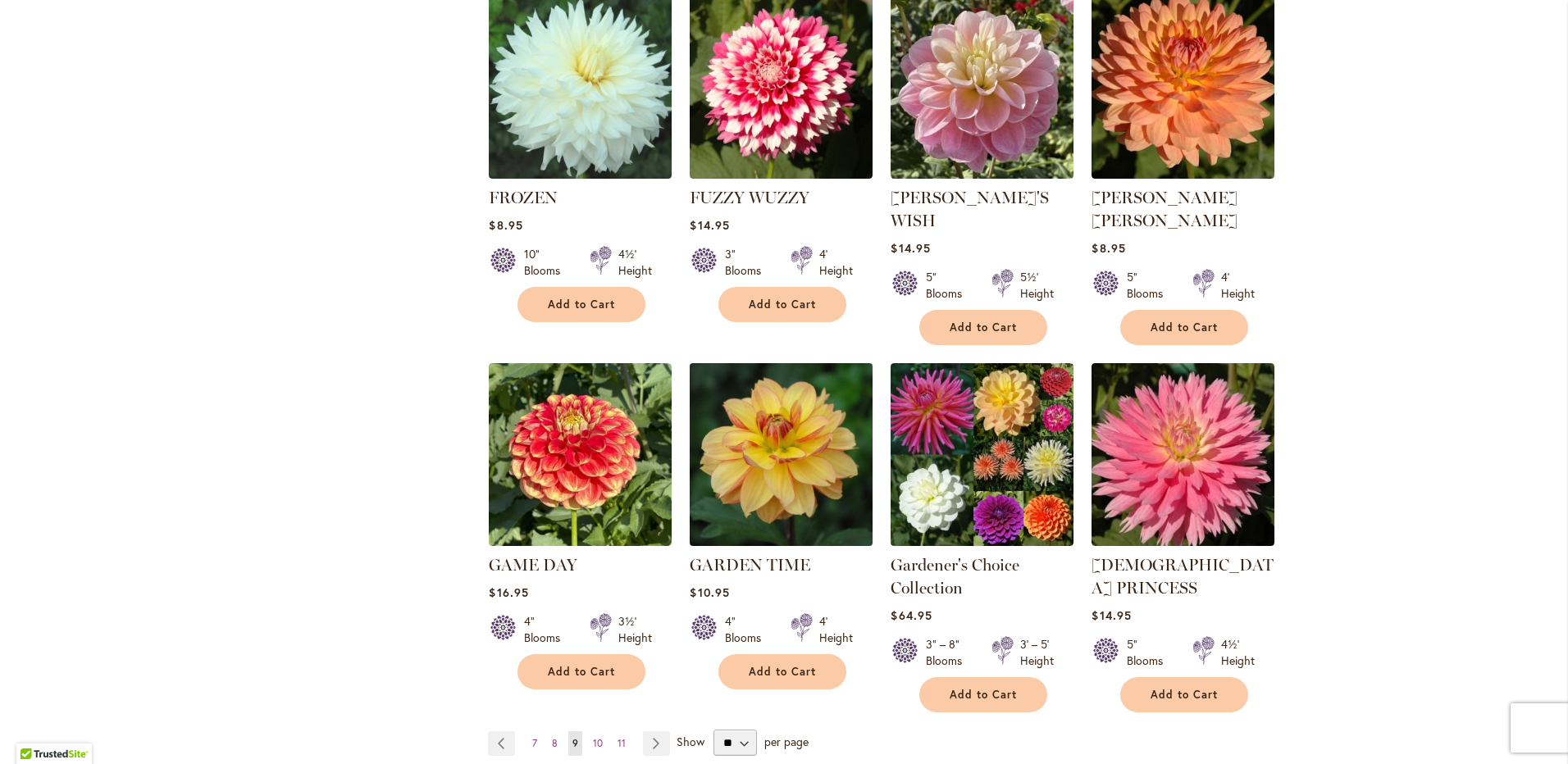
scroll to position [1230, 0]
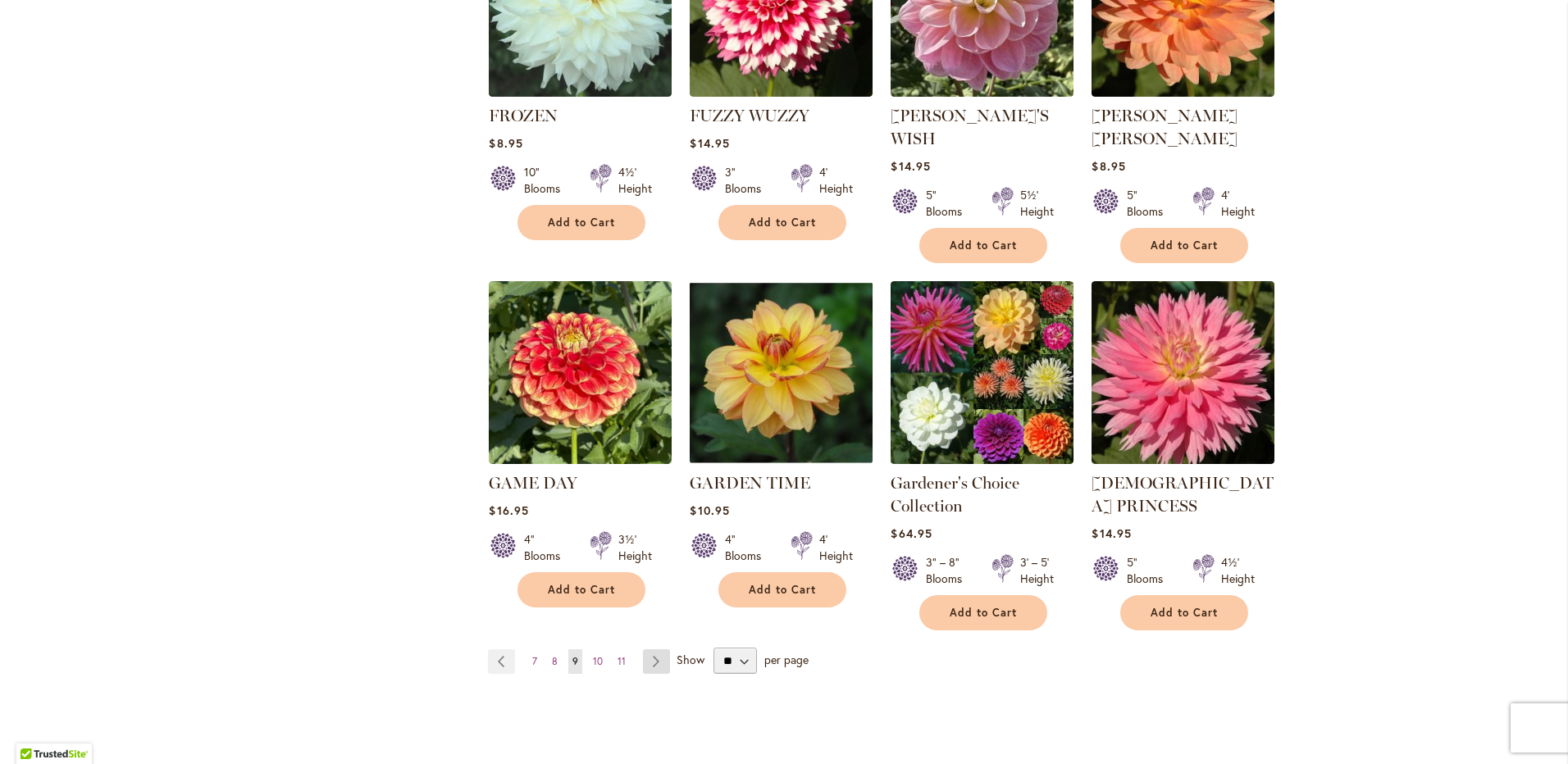
click at [651, 649] on link "Page Next" at bounding box center [657, 661] width 27 height 25
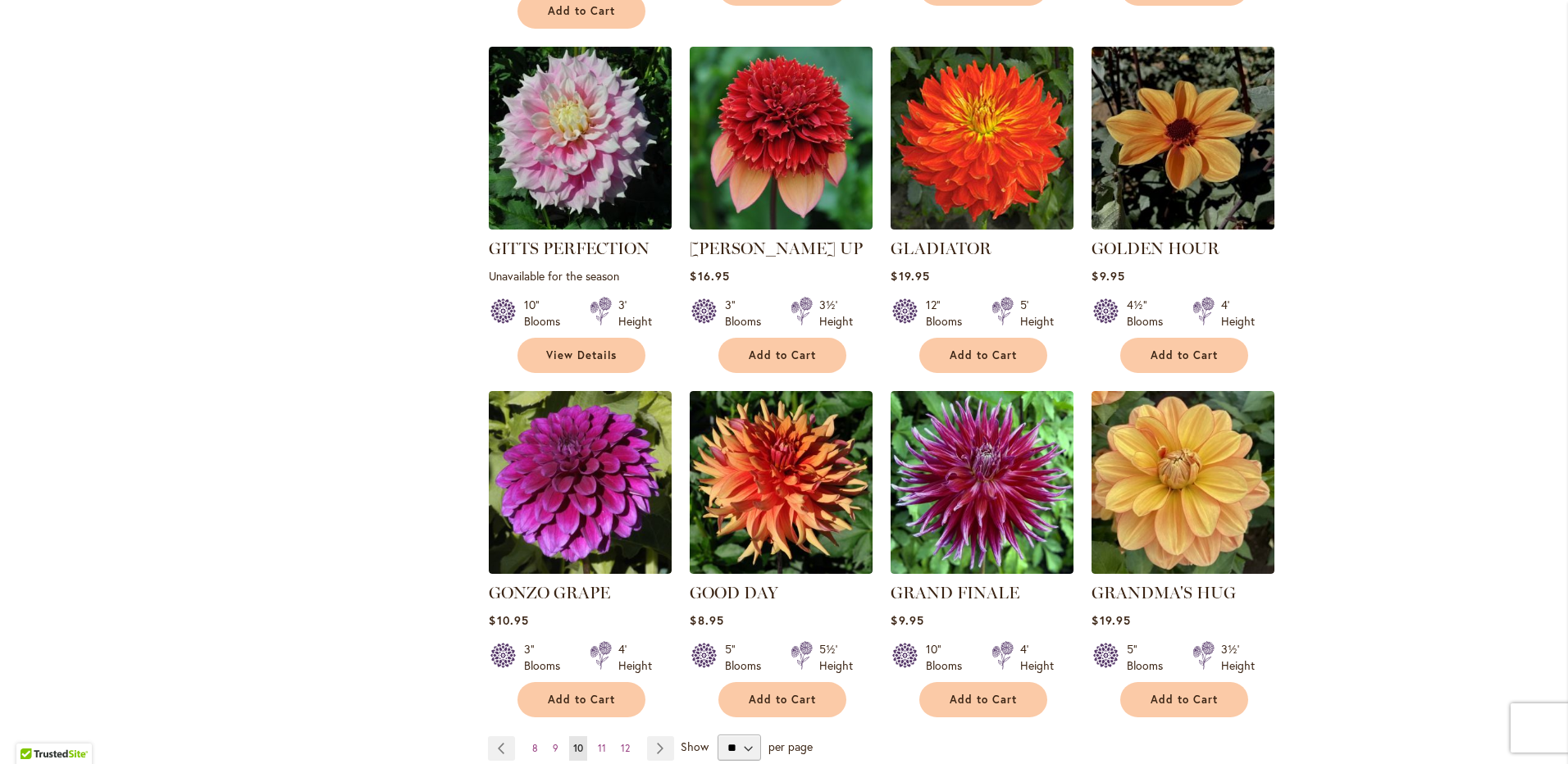
scroll to position [1148, 0]
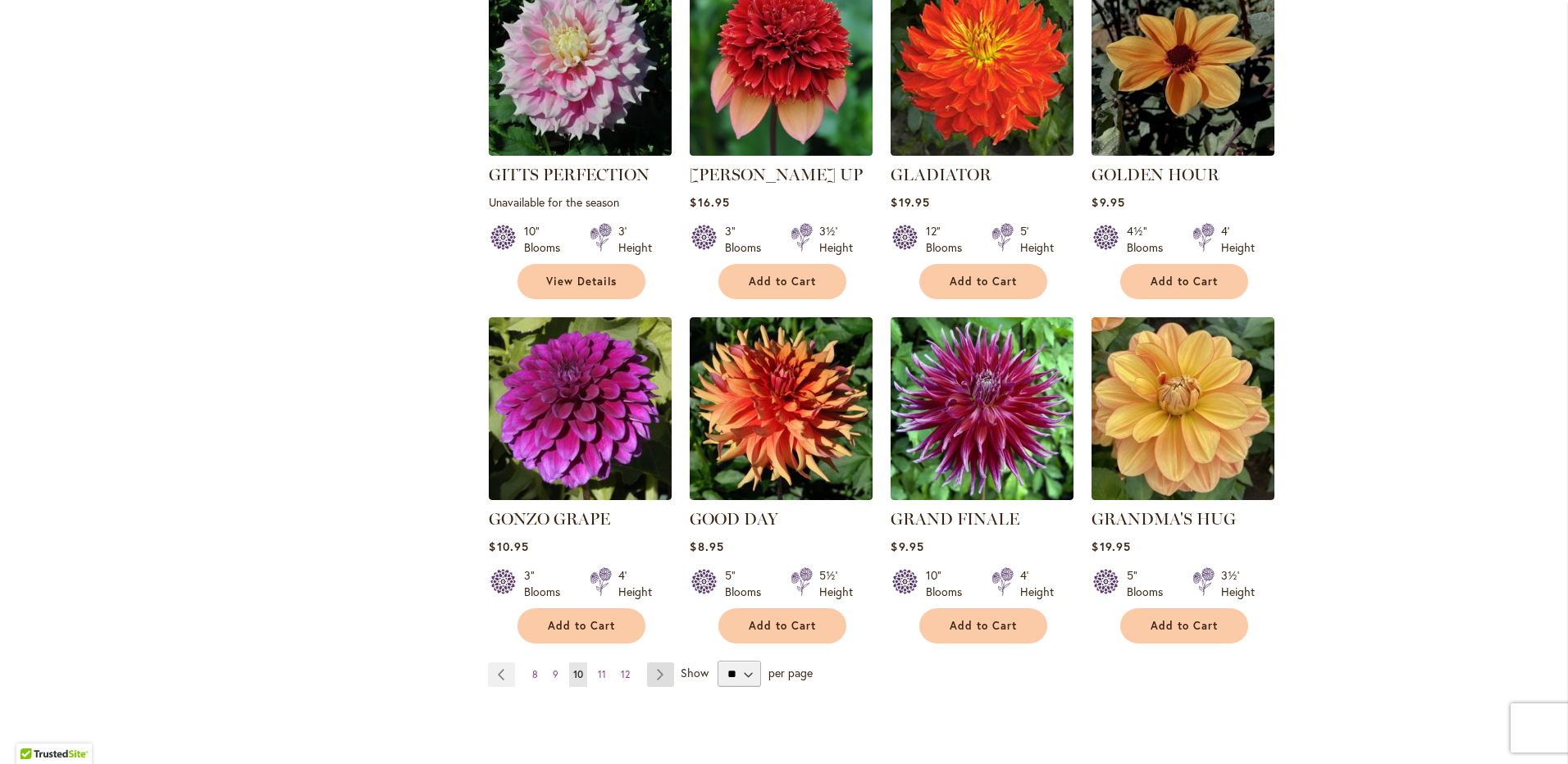
click at [654, 663] on link "Page Next" at bounding box center [660, 674] width 27 height 25
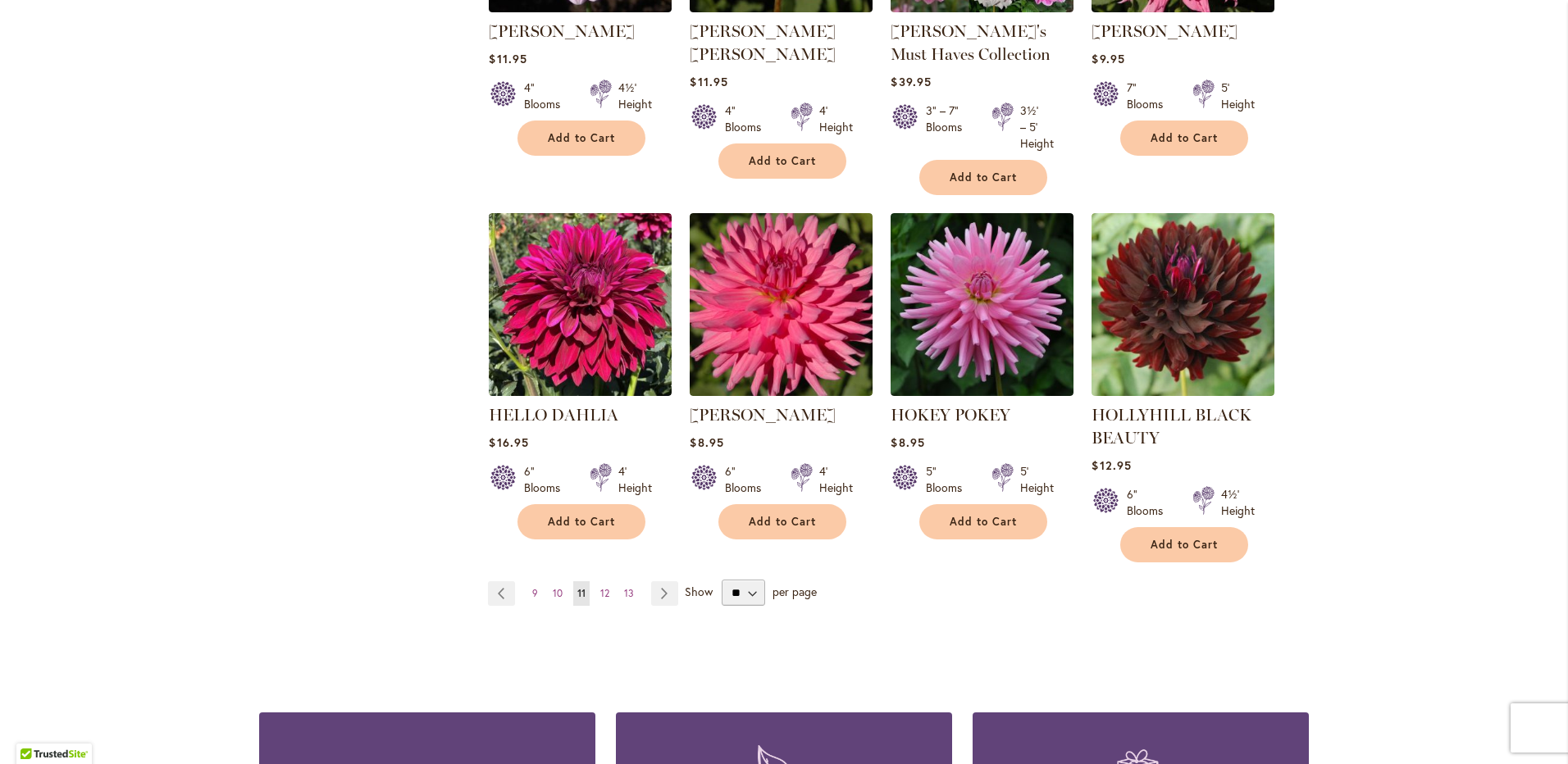
scroll to position [1311, 0]
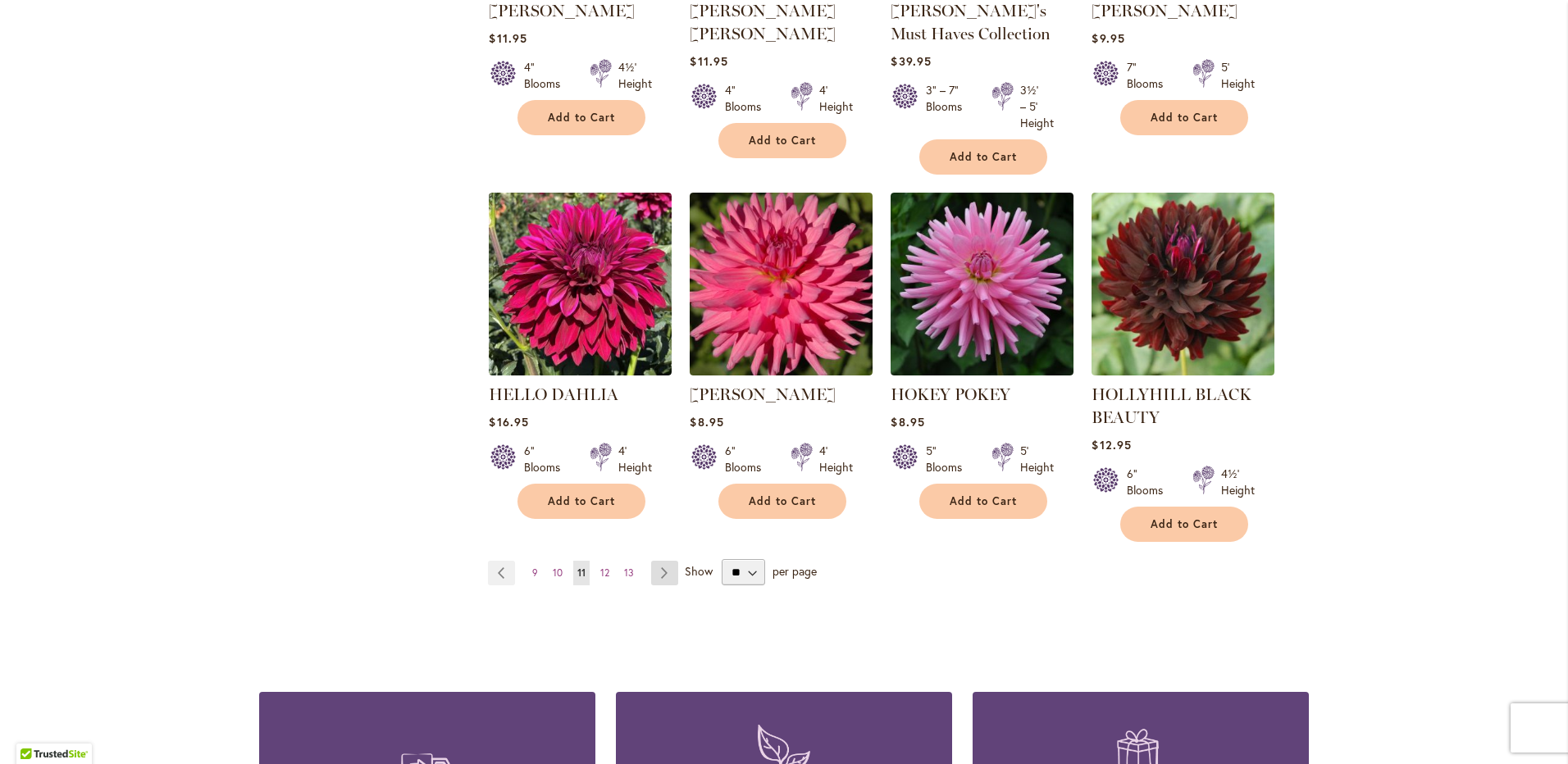
click at [658, 572] on link "Page Next" at bounding box center [665, 573] width 27 height 25
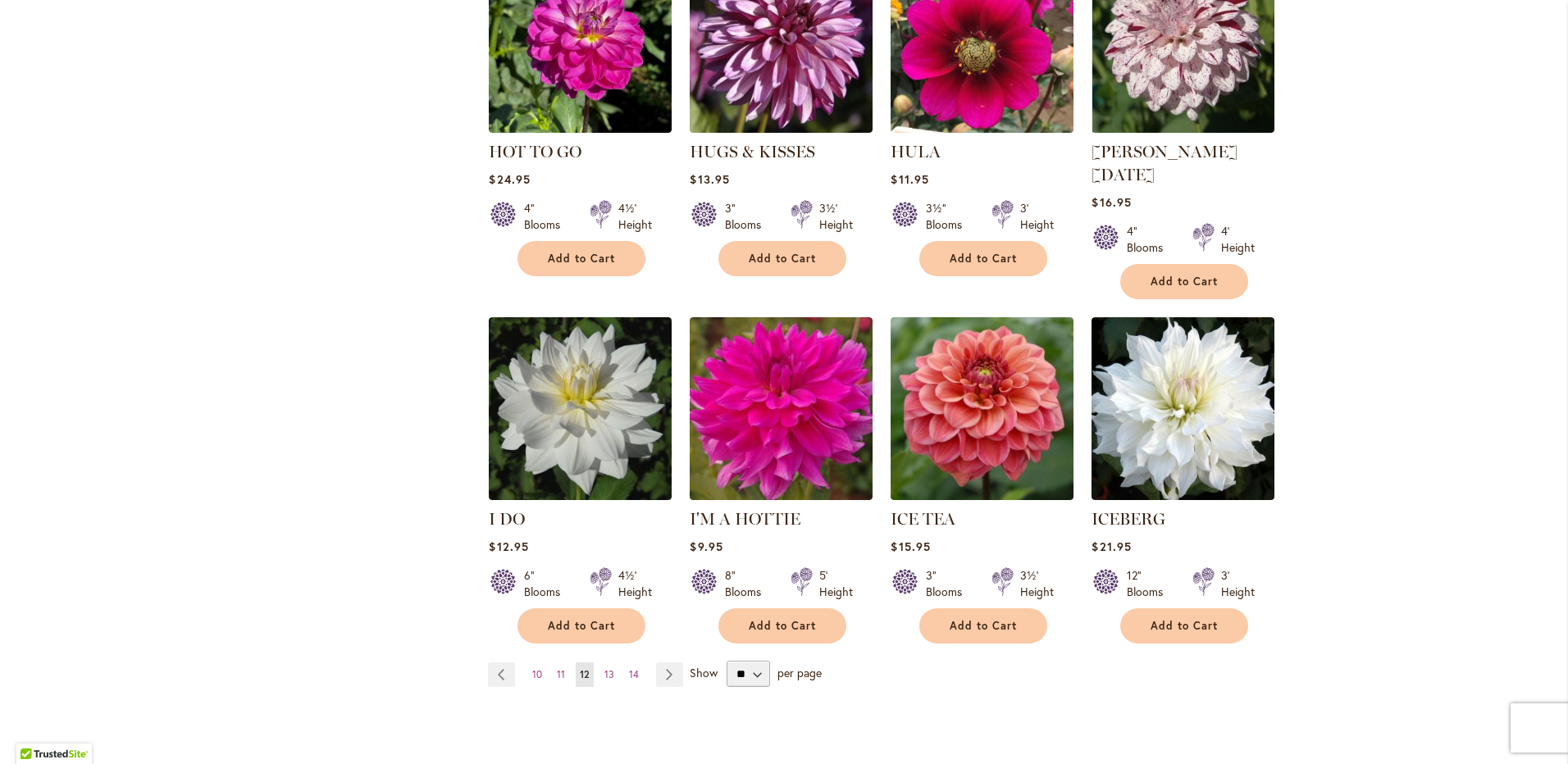
scroll to position [1230, 0]
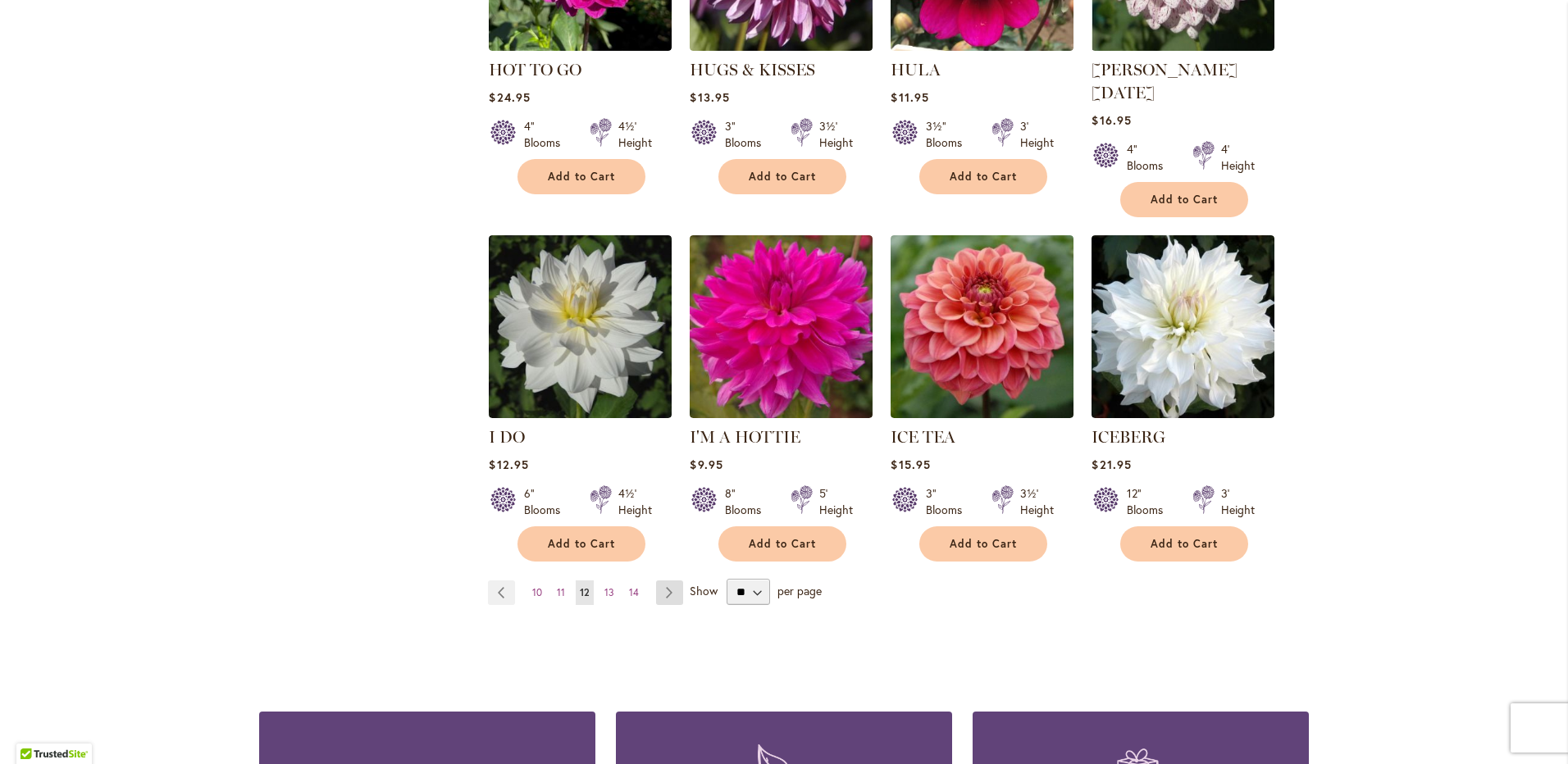
click at [667, 581] on link "Page Next" at bounding box center [670, 593] width 27 height 25
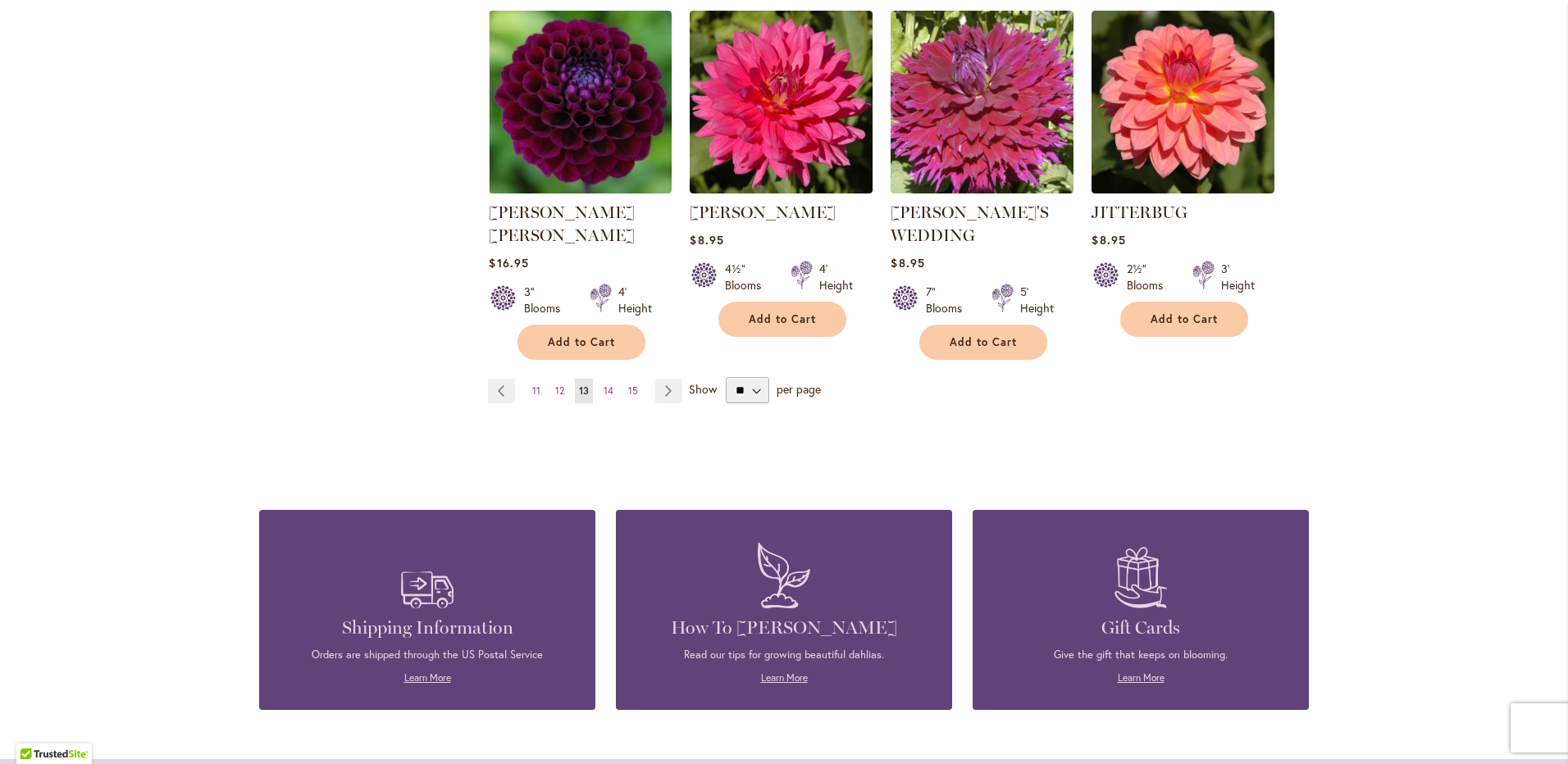
scroll to position [1475, 0]
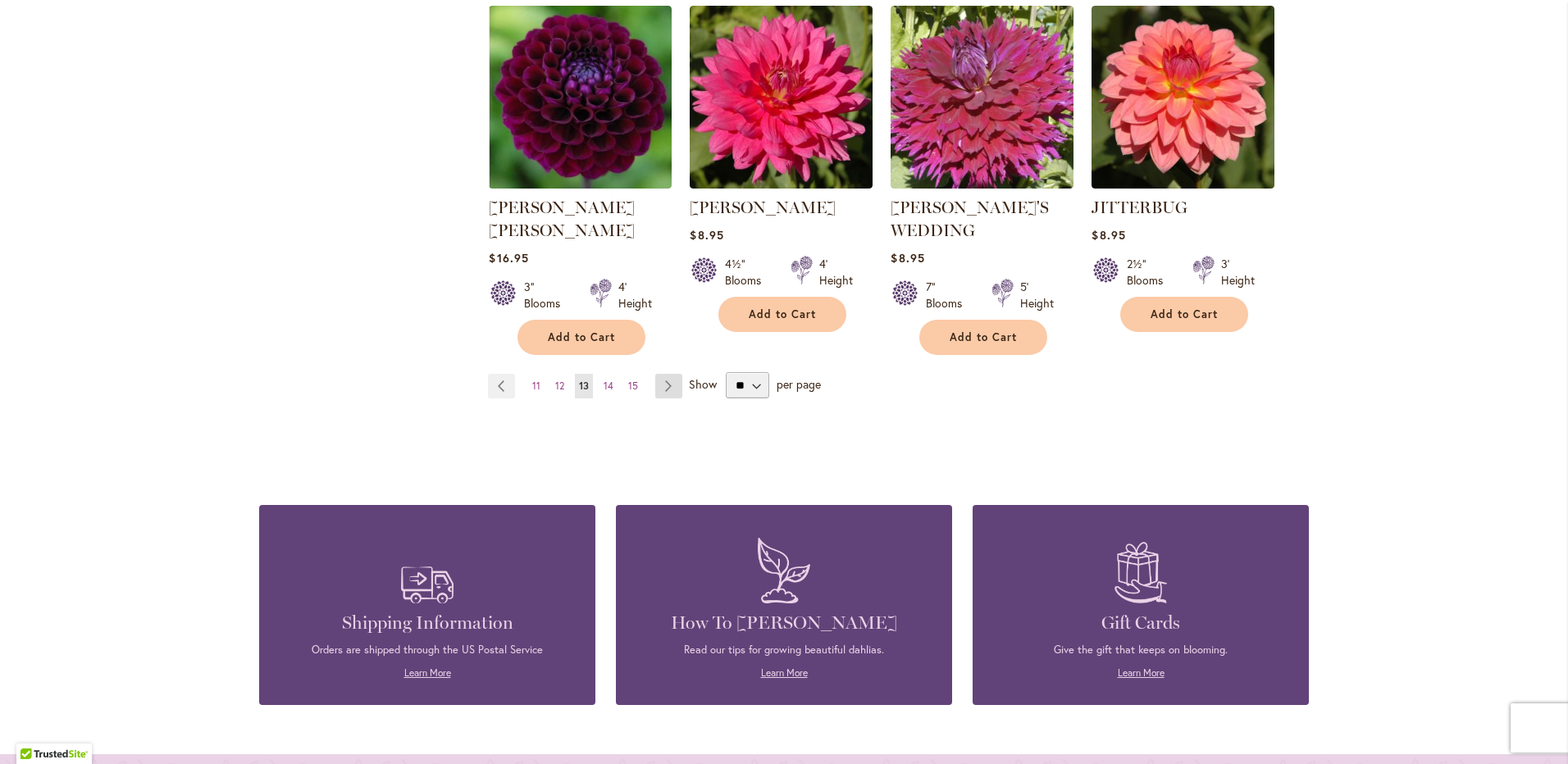
click at [659, 373] on link "Page Next" at bounding box center [669, 385] width 27 height 25
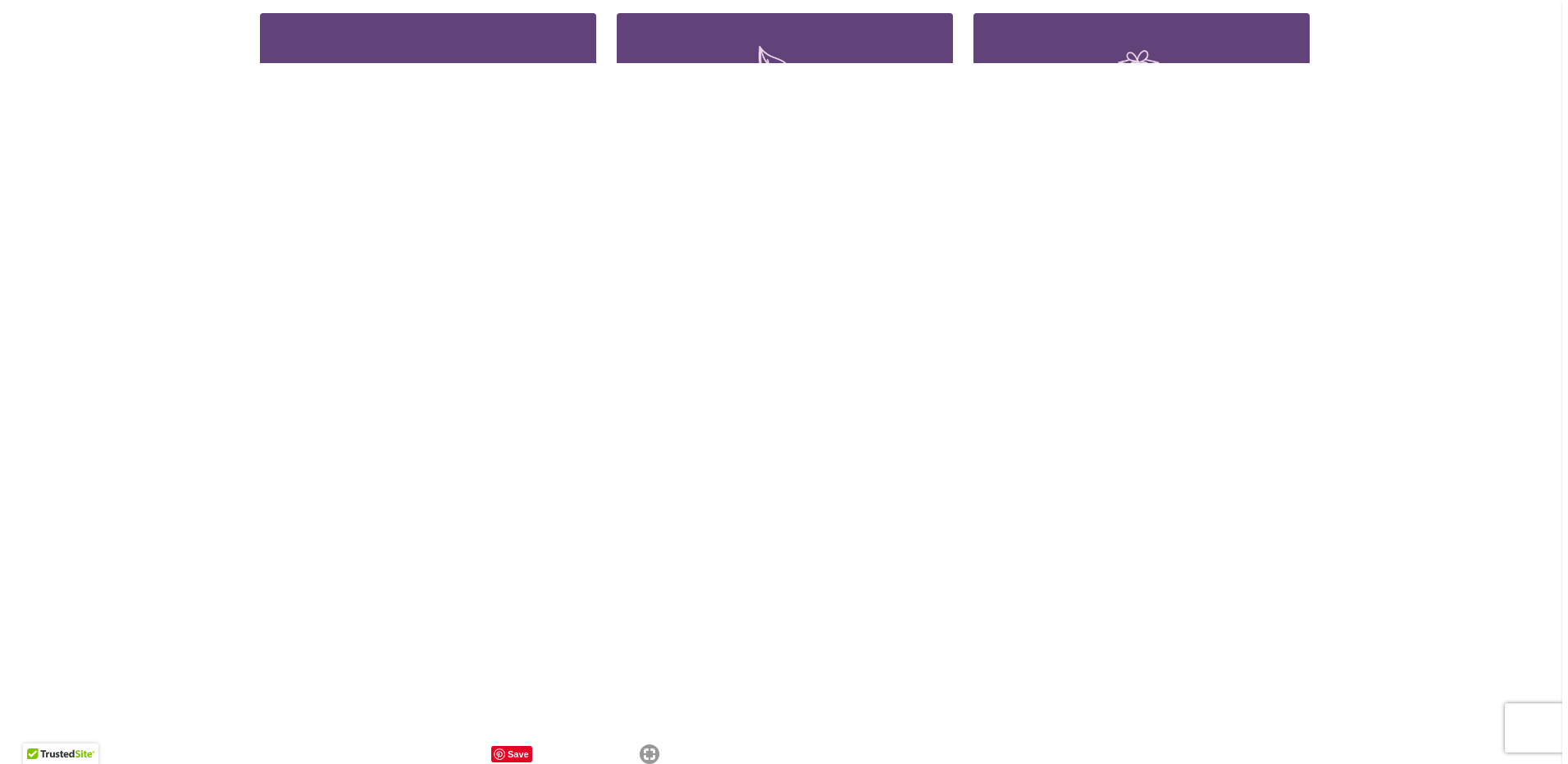
scroll to position [1230, 0]
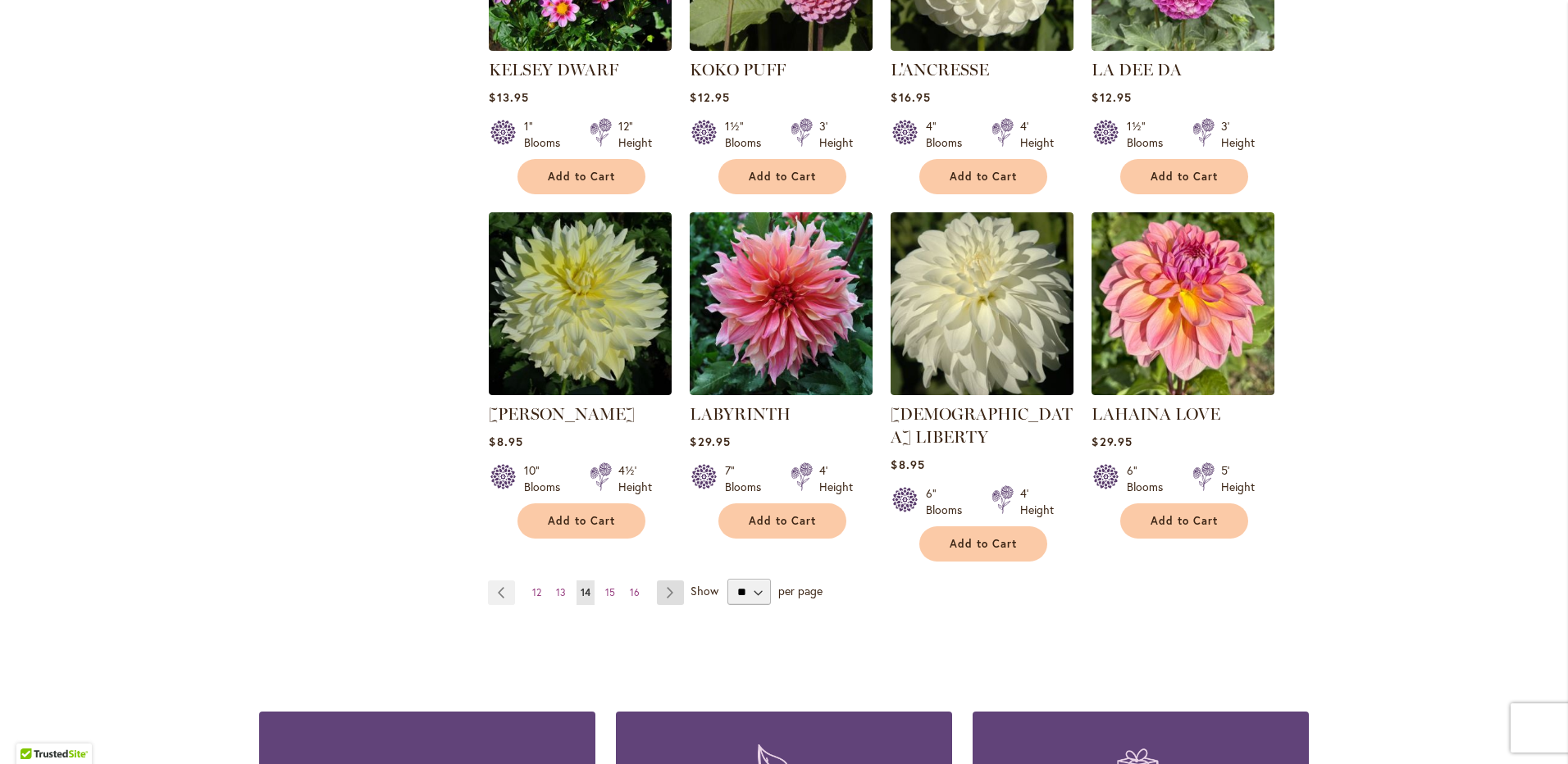
click at [662, 581] on link "Page Next" at bounding box center [671, 593] width 27 height 25
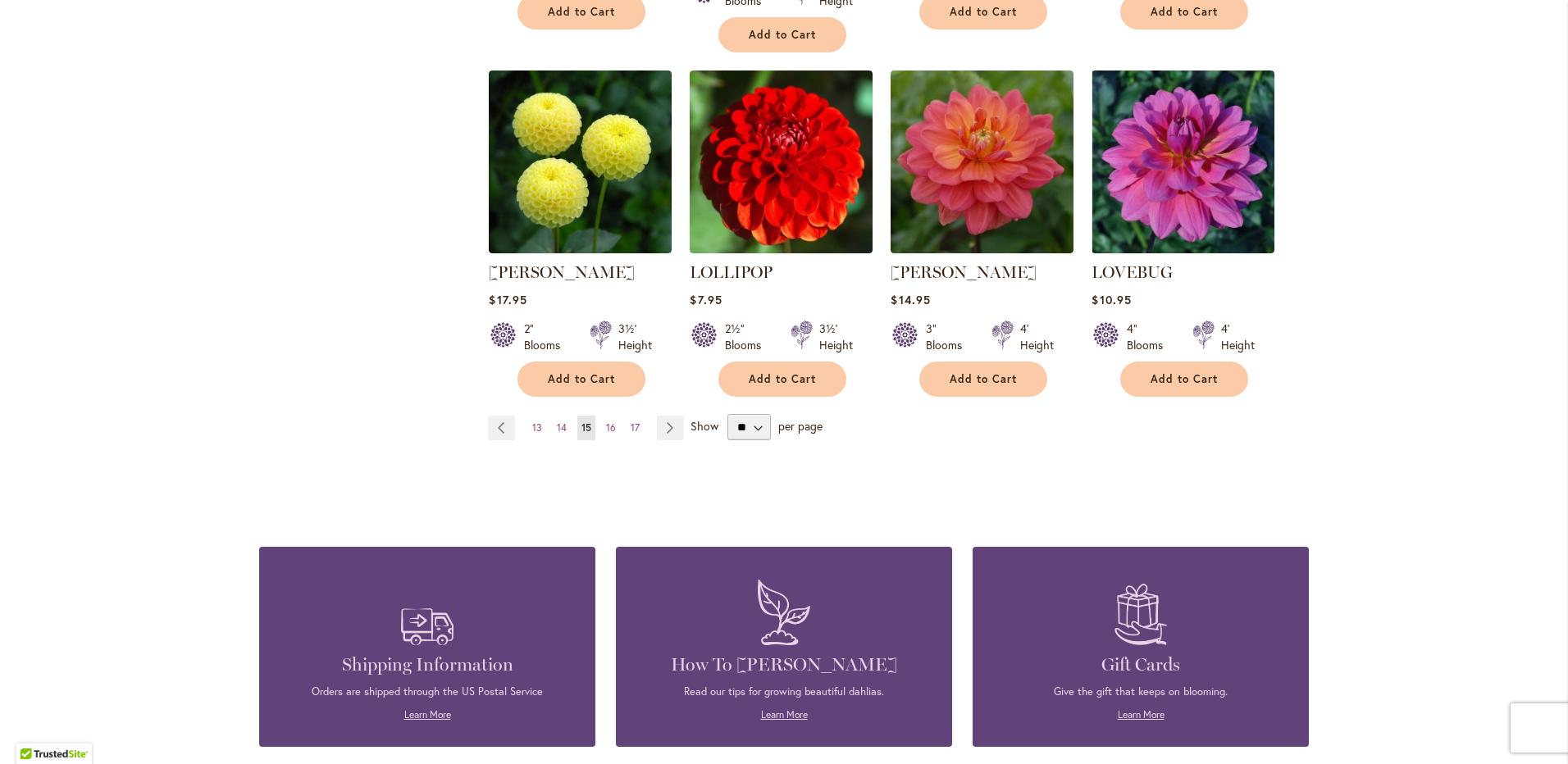
scroll to position [1475, 0]
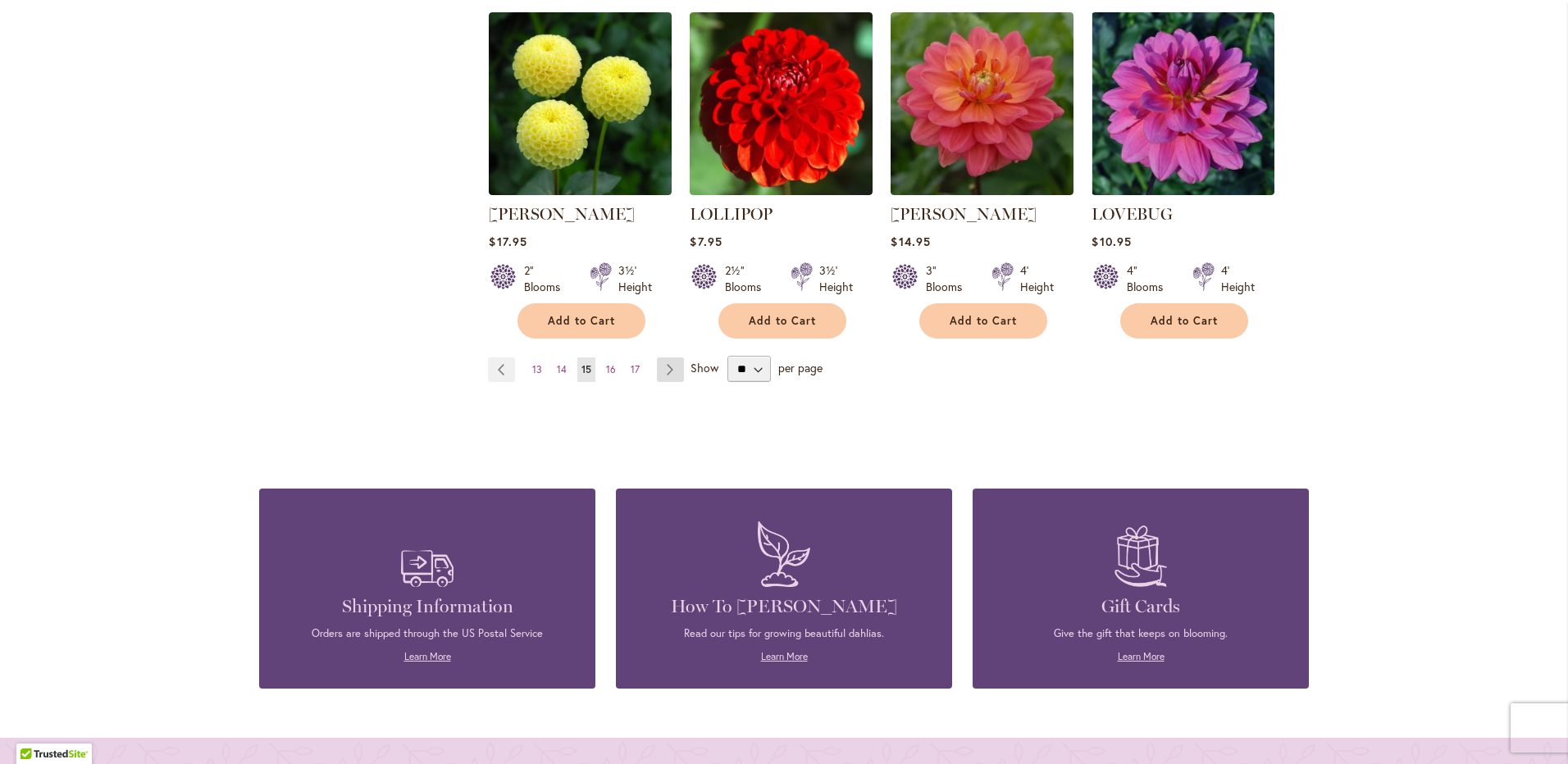
click at [667, 357] on link "Page Next" at bounding box center [671, 369] width 27 height 25
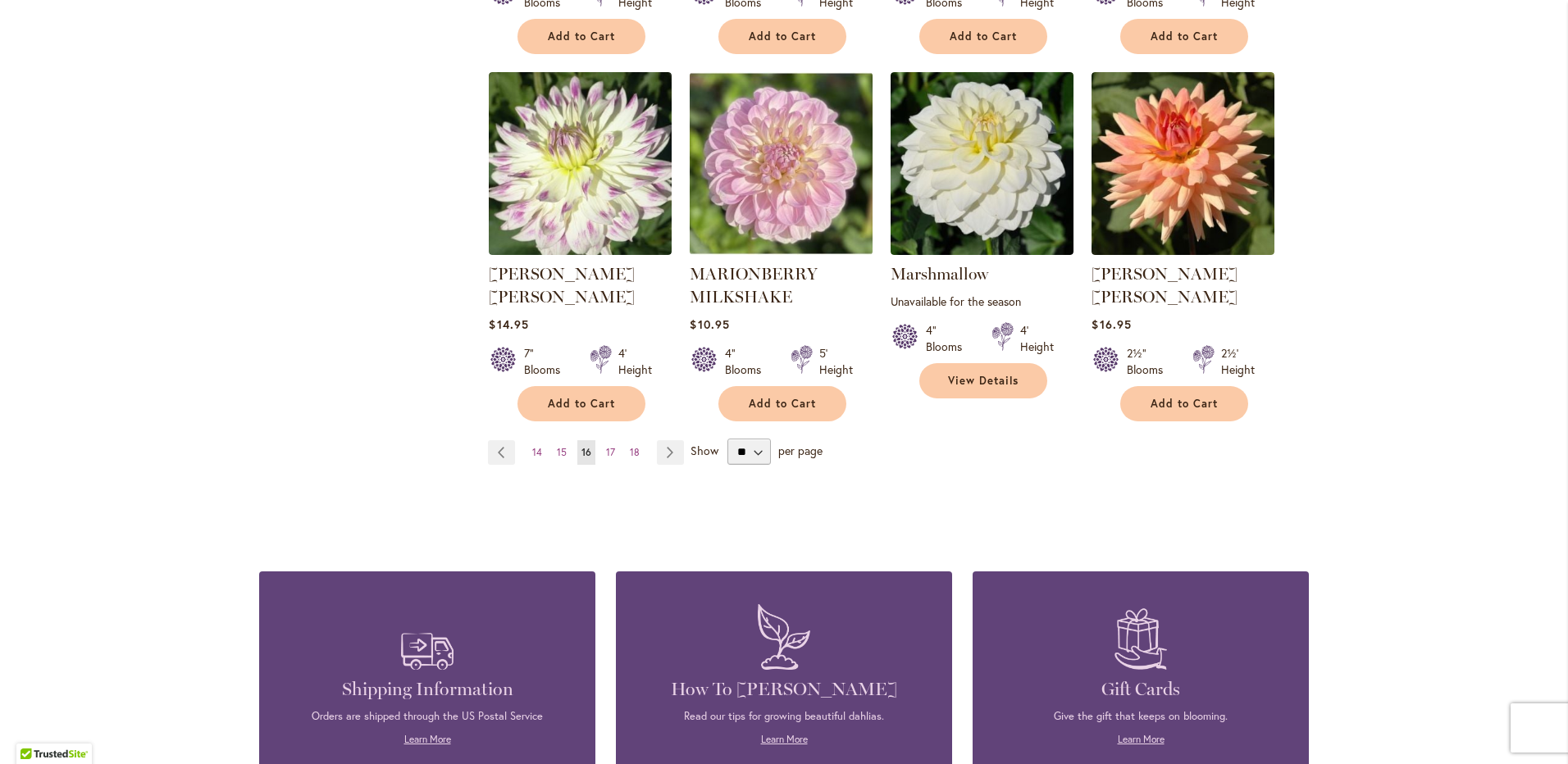
scroll to position [1393, 0]
click at [663, 439] on link "Page Next" at bounding box center [671, 451] width 27 height 25
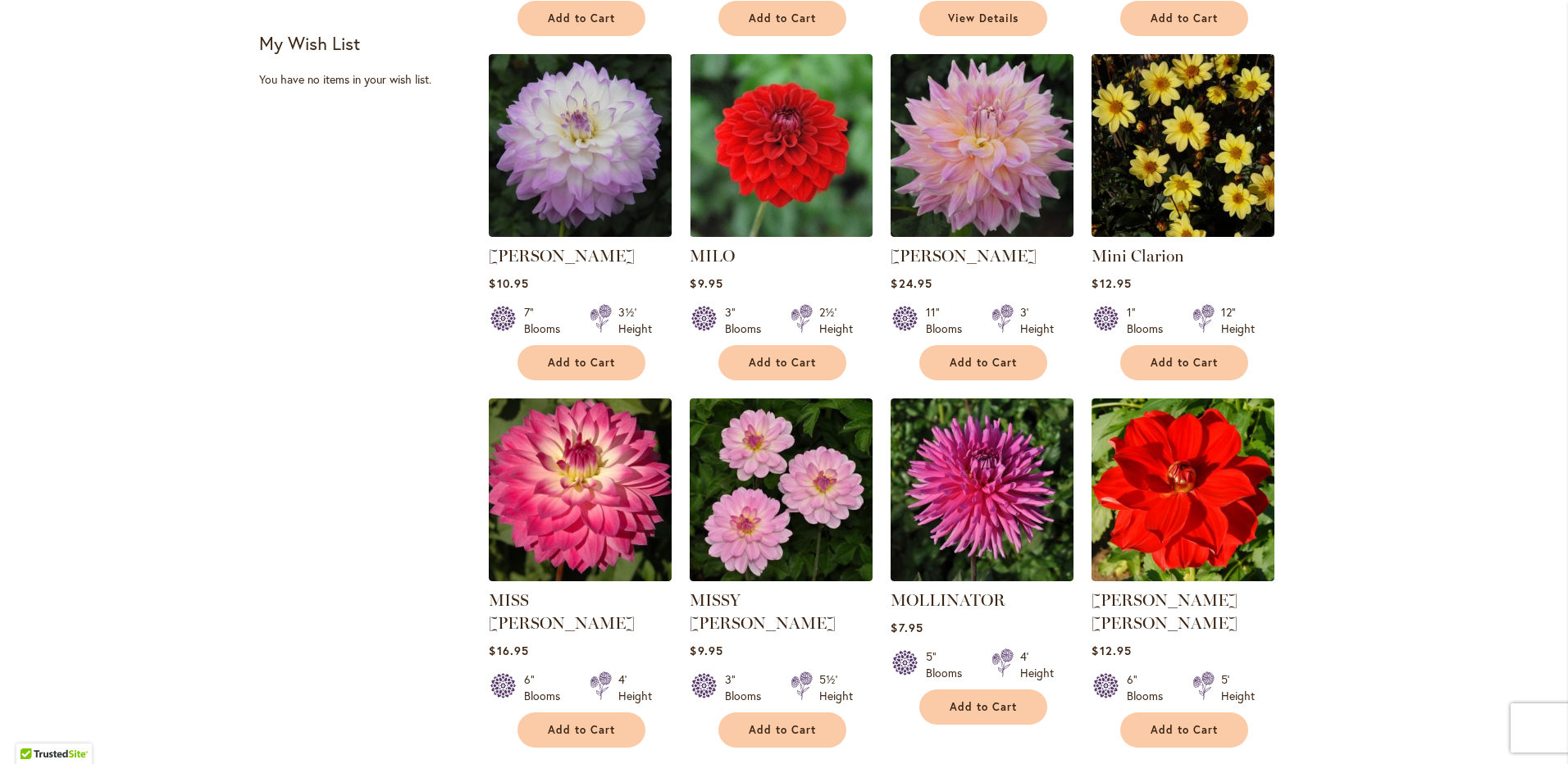
scroll to position [1311, 0]
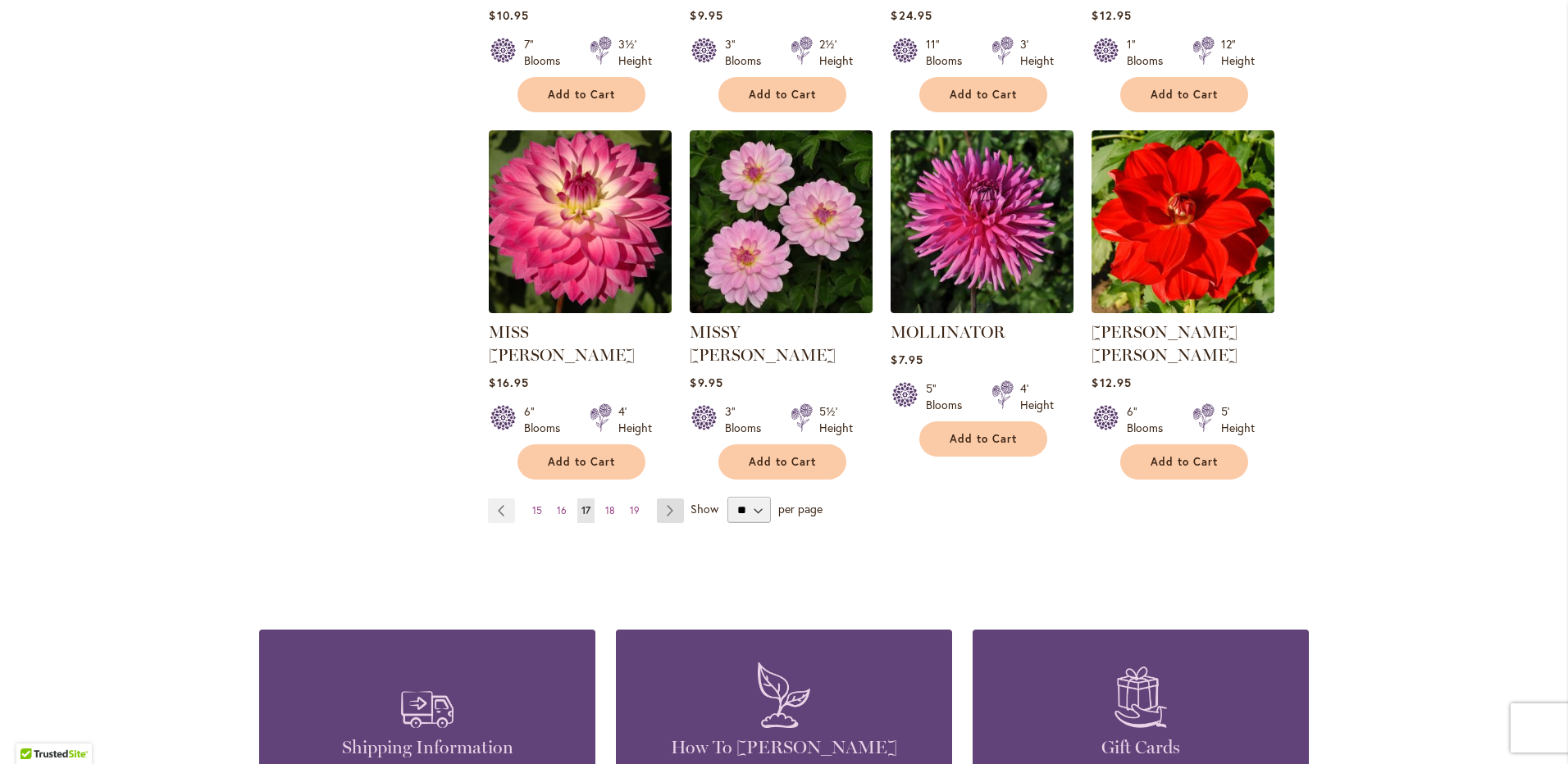
click at [667, 498] on link "Page Next" at bounding box center [671, 510] width 27 height 25
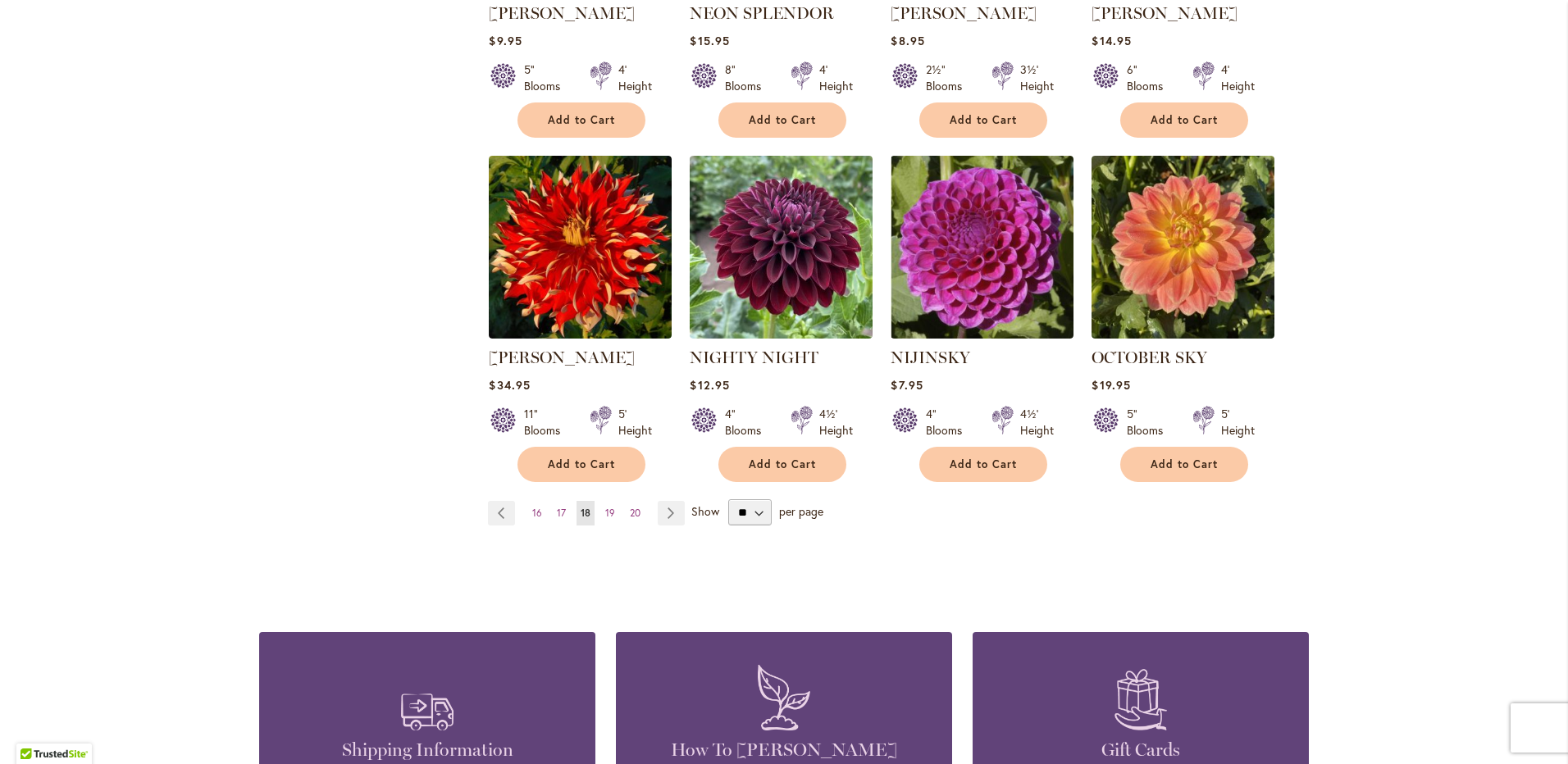
scroll to position [1311, 0]
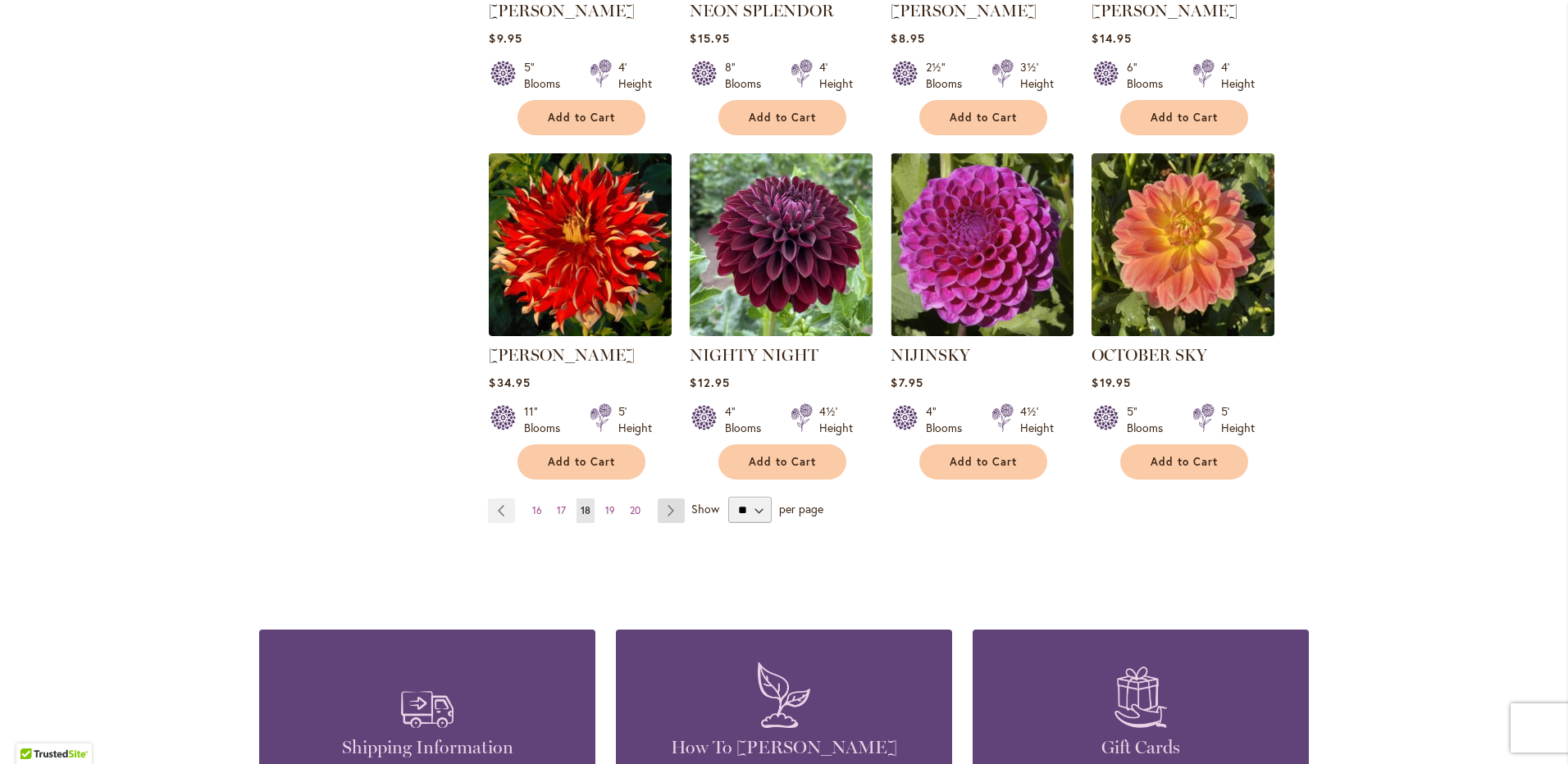
click at [664, 498] on link "Page Next" at bounding box center [671, 510] width 27 height 25
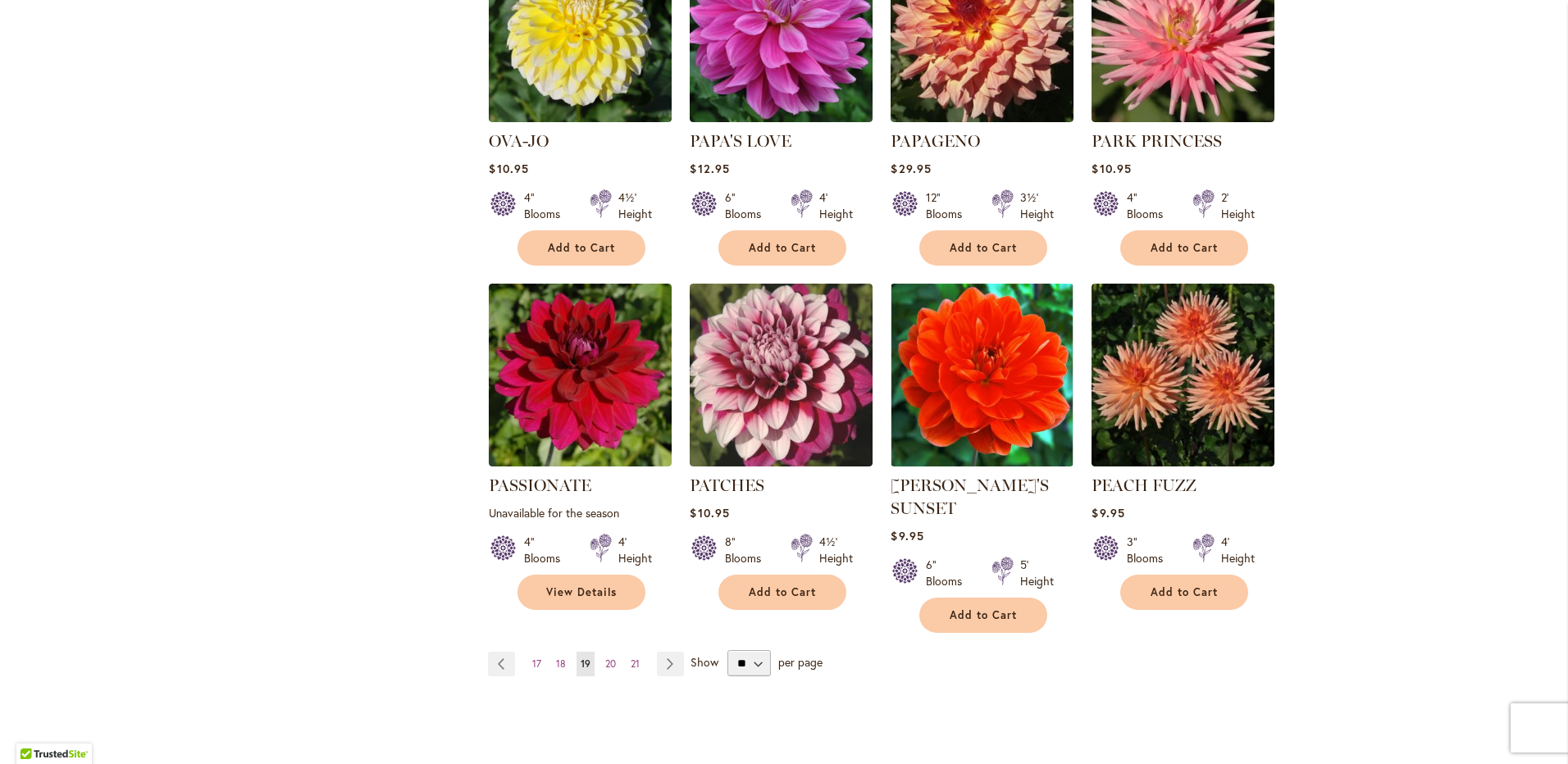
scroll to position [1230, 0]
